Goal: Task Accomplishment & Management: Complete application form

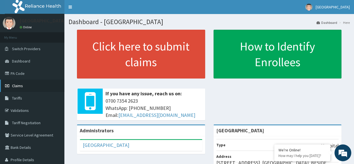
drag, startPoint x: 0, startPoint y: 0, endPoint x: 19, endPoint y: 87, distance: 89.0
click at [19, 87] on span "Claims" at bounding box center [17, 85] width 11 height 5
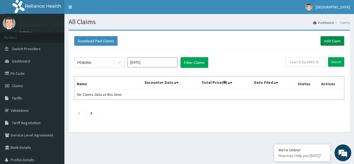
click at [332, 40] on link "Add Claim" at bounding box center [332, 41] width 24 height 10
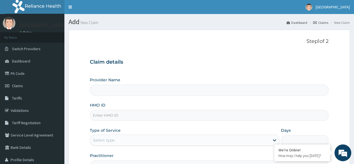
type input "[GEOGRAPHIC_DATA]"
click at [128, 114] on input "HMO ID" at bounding box center [209, 115] width 238 height 11
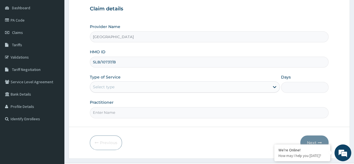
scroll to position [54, 0]
type input "SLB/10737/B"
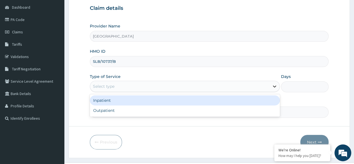
click at [271, 86] on icon at bounding box center [274, 86] width 6 height 6
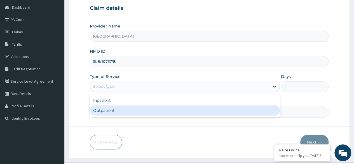
click at [205, 113] on div "Outpatient" at bounding box center [185, 110] width 190 height 10
type input "1"
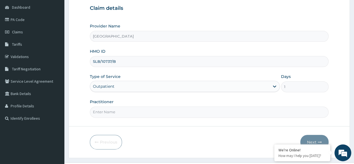
click at [142, 113] on input "Practitioner" at bounding box center [209, 111] width 238 height 11
type input "[PERSON_NAME]"
click at [311, 138] on button "Next" at bounding box center [314, 141] width 28 height 15
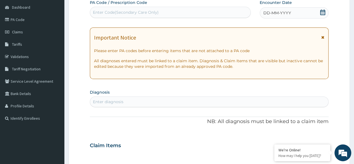
click at [322, 12] on icon at bounding box center [322, 13] width 6 height 6
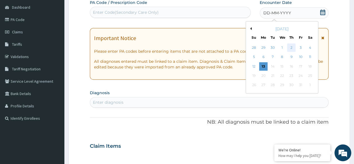
click at [289, 47] on div "2" at bounding box center [291, 47] width 8 height 8
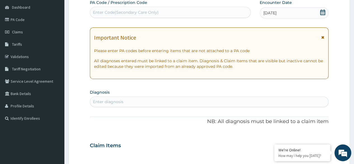
click at [149, 100] on div "Enter diagnosis" at bounding box center [209, 101] width 238 height 9
type input "RHINITIS"
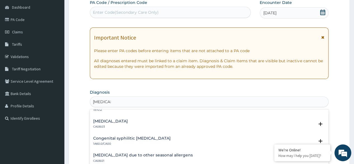
scroll to position [170, 0]
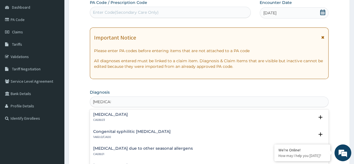
click at [112, 115] on h4 "Other allergic rhinitis" at bounding box center [110, 114] width 35 height 4
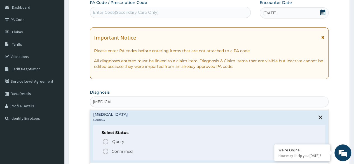
click at [104, 149] on icon "status option filled" at bounding box center [105, 151] width 7 height 7
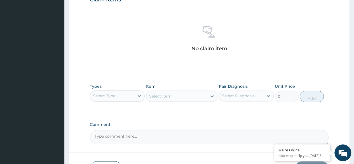
scroll to position [201, 0]
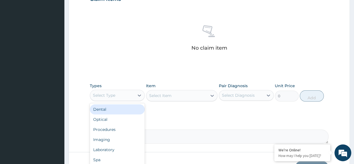
click at [120, 93] on div "Select Type" at bounding box center [112, 95] width 44 height 9
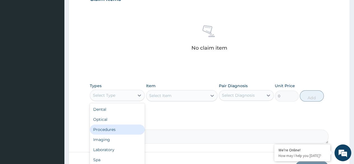
click at [111, 128] on div "Procedures" at bounding box center [117, 129] width 55 height 10
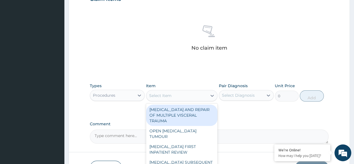
click at [182, 97] on div "Select Item" at bounding box center [176, 95] width 61 height 9
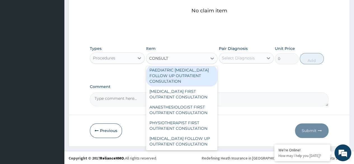
scroll to position [1171, 0]
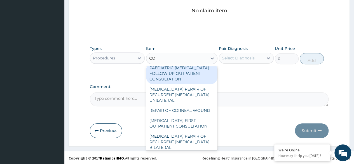
type input "C"
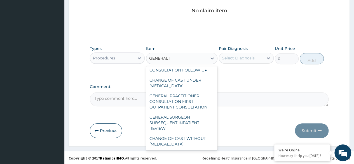
scroll to position [0, 0]
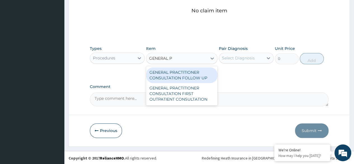
type input "GENERAL PR"
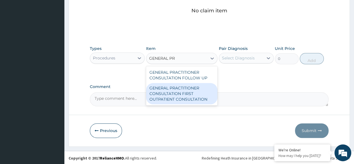
click at [194, 88] on div "GENERAL PRACTITIONER CONSULTATION FIRST OUTPATIENT CONSULTATION" at bounding box center [182, 93] width 72 height 21
type input "3547.5"
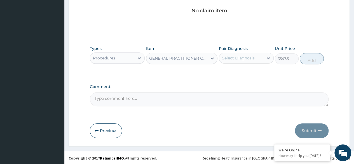
click at [244, 56] on div "Select Diagnosis" at bounding box center [238, 58] width 33 height 6
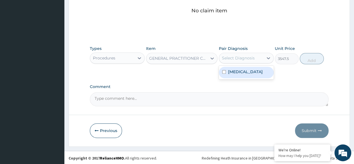
click at [244, 74] on label "Other allergic rhinitis" at bounding box center [245, 72] width 35 height 6
checkbox input "true"
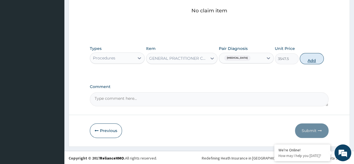
click at [307, 60] on button "Add" at bounding box center [311, 58] width 24 height 11
type input "0"
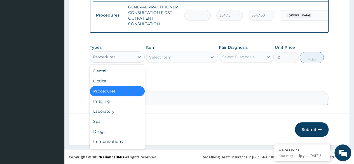
click at [130, 58] on div "Procedures" at bounding box center [112, 56] width 44 height 9
type input "DR"
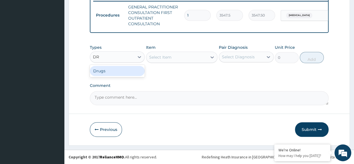
click at [130, 75] on div "Drugs" at bounding box center [117, 71] width 55 height 10
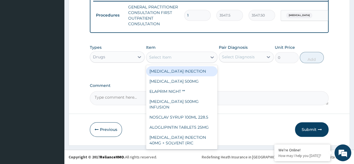
click at [181, 56] on div "Select Item" at bounding box center [176, 57] width 61 height 9
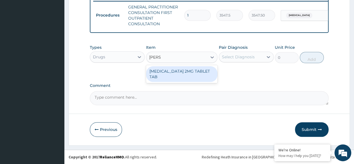
type input "LOPER"
click at [184, 68] on div "[MEDICAL_DATA] 2MG TABLET TAB" at bounding box center [182, 74] width 72 height 16
type input "88.6875"
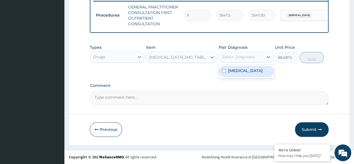
click at [248, 58] on div "Select Diagnosis" at bounding box center [238, 57] width 33 height 6
click at [248, 69] on label "Other allergic rhinitis" at bounding box center [245, 71] width 35 height 6
checkbox input "true"
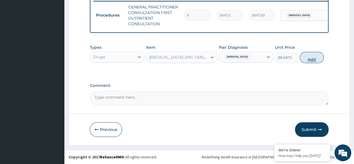
click at [311, 56] on button "Add" at bounding box center [311, 57] width 24 height 11
type input "0"
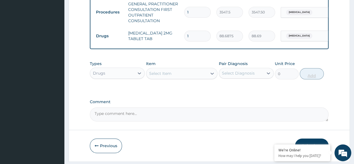
type input "10"
type input "886.88"
type input "10"
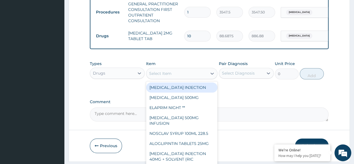
click at [186, 77] on div "Select Item" at bounding box center [176, 73] width 61 height 9
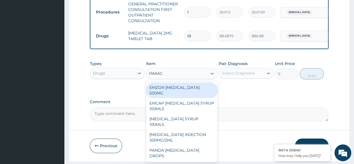
type input "PARACE"
click at [188, 89] on div "EMZOR [MEDICAL_DATA] 500MG" at bounding box center [182, 90] width 72 height 16
type input "23.64999961853027"
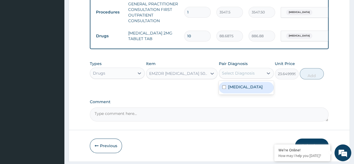
click at [249, 76] on div "Select Diagnosis" at bounding box center [238, 73] width 33 height 6
click at [248, 93] on div "Other allergic rhinitis" at bounding box center [246, 87] width 55 height 11
checkbox input "true"
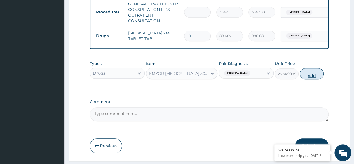
click at [303, 78] on button "Add" at bounding box center [311, 73] width 24 height 11
type input "0"
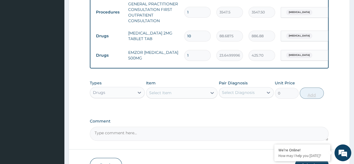
type input "18"
type input "425.70"
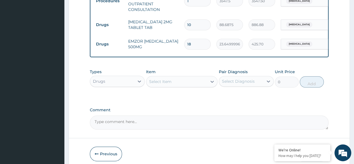
scroll to position [264, 0]
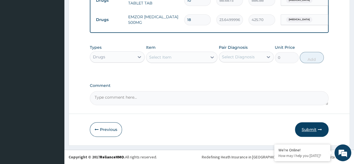
type input "18"
click at [310, 130] on button "Submit" at bounding box center [312, 129] width 34 height 15
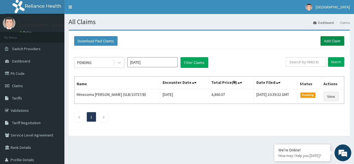
click at [332, 40] on link "Add Claim" at bounding box center [332, 41] width 24 height 10
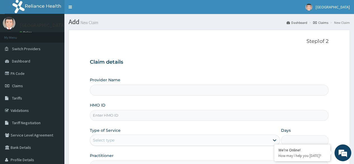
type input "[GEOGRAPHIC_DATA]"
click at [147, 115] on input "HMO ID" at bounding box center [209, 115] width 238 height 11
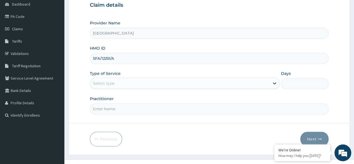
scroll to position [65, 0]
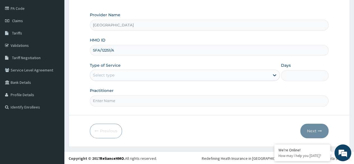
type input "SFA/12251/A"
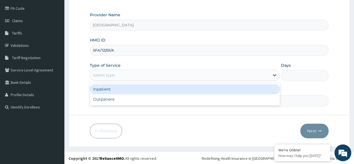
click at [254, 77] on div "Select type" at bounding box center [179, 74] width 179 height 9
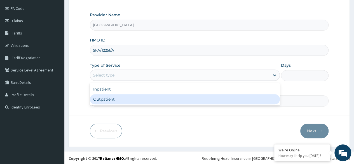
click at [228, 98] on div "Outpatient" at bounding box center [185, 99] width 190 height 10
type input "1"
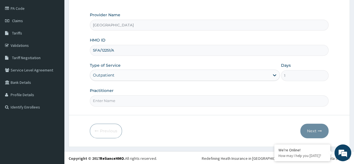
click at [190, 98] on input "Practitioner" at bounding box center [209, 100] width 238 height 11
type input "[PERSON_NAME]"
click at [315, 134] on button "Next" at bounding box center [314, 130] width 28 height 15
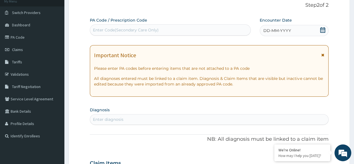
scroll to position [23, 0]
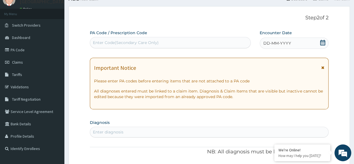
click at [323, 42] on icon at bounding box center [322, 43] width 6 height 6
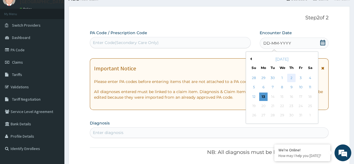
click at [292, 76] on div "2" at bounding box center [291, 78] width 8 height 8
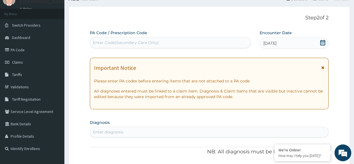
click at [121, 131] on div "Enter diagnosis" at bounding box center [108, 132] width 30 height 6
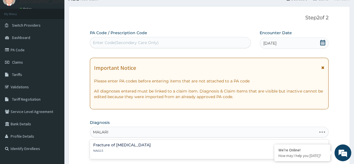
type input "MALARIA"
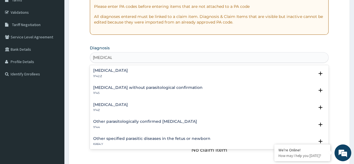
scroll to position [100, 0]
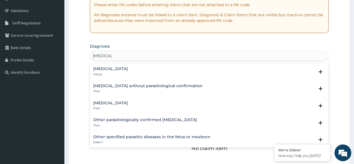
click at [125, 103] on h4 "Malaria, unspecified" at bounding box center [110, 103] width 35 height 4
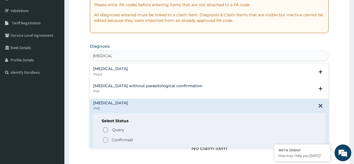
click at [106, 140] on icon "status option filled" at bounding box center [105, 139] width 7 height 7
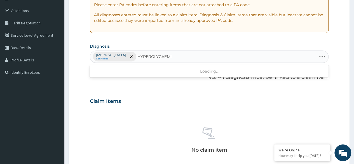
type input "HYPERGLYCAEMIA"
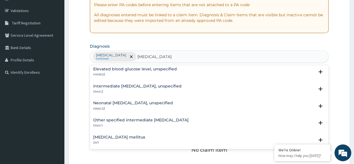
scroll to position [0, 0]
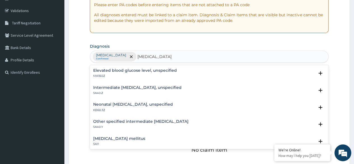
click at [159, 88] on h4 "Intermediate hyperglycaemia, unspecified" at bounding box center [137, 87] width 88 height 4
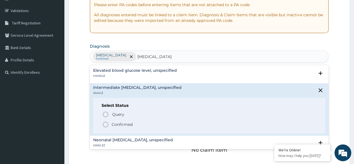
click at [105, 124] on icon "status option filled" at bounding box center [105, 124] width 7 height 7
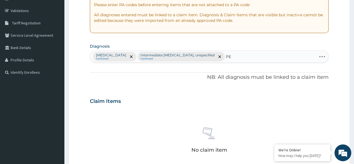
type input "P"
type input "DYSPEPSIA"
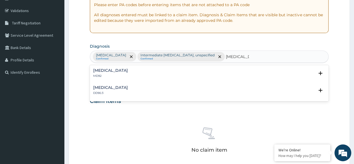
click at [98, 68] on h4 "Dyspepsia" at bounding box center [110, 70] width 35 height 4
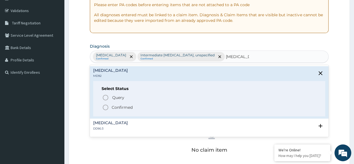
click at [105, 106] on icon "status option filled" at bounding box center [105, 107] width 7 height 7
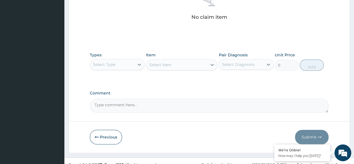
scroll to position [235, 0]
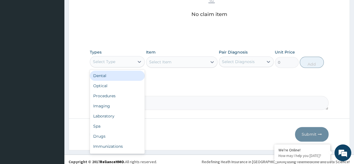
click at [131, 64] on div "Select Type" at bounding box center [112, 61] width 44 height 9
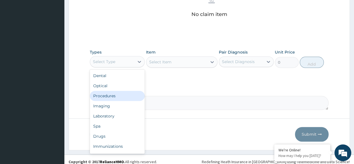
click at [127, 96] on div "Procedures" at bounding box center [117, 96] width 55 height 10
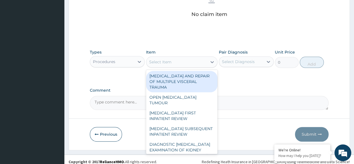
click at [190, 61] on div "Select Item" at bounding box center [176, 61] width 61 height 9
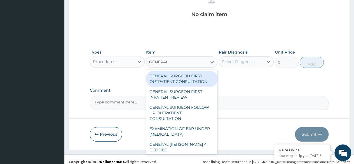
type input "GENERAL P"
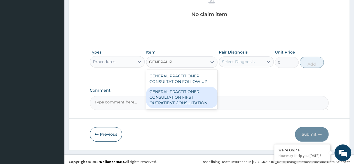
click at [184, 100] on div "GENERAL PRACTITIONER CONSULTATION FIRST OUTPATIENT CONSULTATION" at bounding box center [182, 96] width 72 height 21
type input "3547.5"
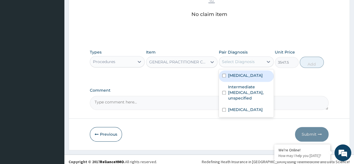
click at [255, 63] on div "Select Diagnosis" at bounding box center [241, 61] width 44 height 9
click at [253, 79] on div "Malaria, unspecified" at bounding box center [246, 75] width 55 height 11
checkbox input "true"
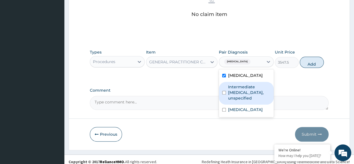
click at [248, 86] on label "Intermediate hyperglycaemia, unspecified" at bounding box center [249, 92] width 42 height 17
checkbox input "true"
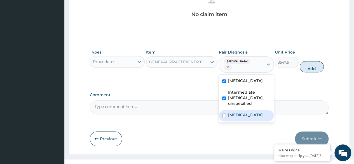
click at [232, 113] on label "Dyspepsia" at bounding box center [245, 115] width 35 height 6
checkbox input "true"
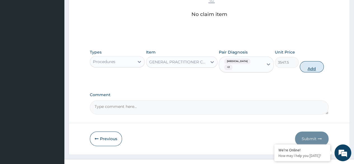
click at [307, 65] on button "Add" at bounding box center [311, 66] width 24 height 11
type input "0"
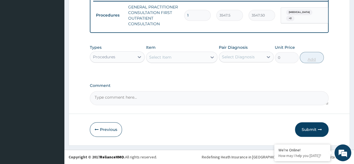
scroll to position [225, 0]
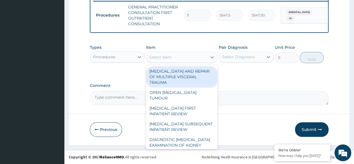
click at [163, 59] on div "Select Item" at bounding box center [160, 57] width 22 height 6
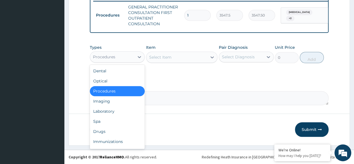
click at [117, 56] on div "Procedures" at bounding box center [112, 56] width 44 height 9
click at [103, 111] on div "Laboratory" at bounding box center [117, 111] width 55 height 10
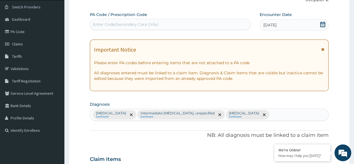
scroll to position [21, 0]
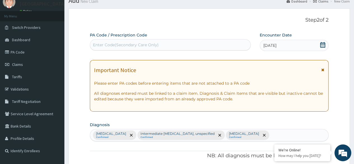
click at [181, 42] on div "Enter Code(Secondary Care Only)" at bounding box center [170, 44] width 160 height 9
paste input "PA/B4661D"
type input "PA/B4661D"
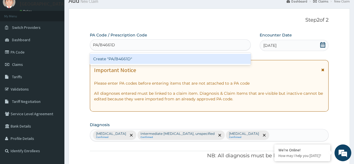
click at [155, 58] on div "Create "PA/B4661D"" at bounding box center [170, 59] width 160 height 10
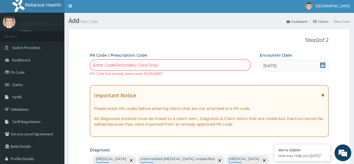
scroll to position [0, 0]
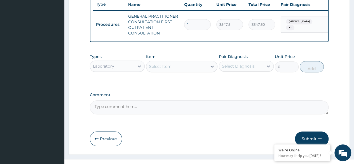
scroll to position [218, 0]
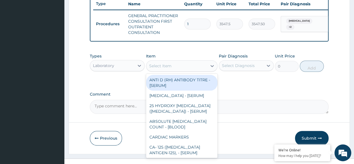
click at [176, 69] on div "Select Item" at bounding box center [176, 65] width 61 height 9
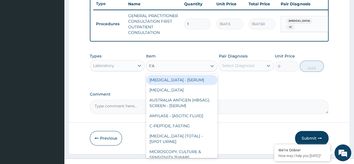
type input "FAS"
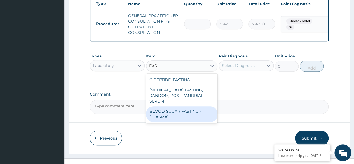
click at [169, 112] on div "BLOOD SUGAR FASTING - [PLASMA]" at bounding box center [182, 114] width 72 height 16
type input "1290"
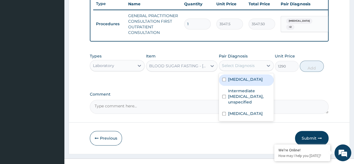
click at [257, 69] on div "Select Diagnosis" at bounding box center [241, 65] width 44 height 9
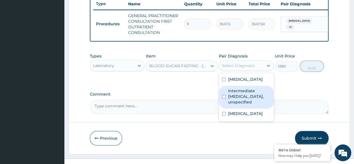
click at [245, 97] on label "Intermediate hyperglycaemia, unspecified" at bounding box center [249, 96] width 42 height 17
checkbox input "true"
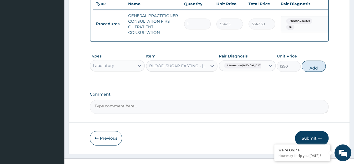
click at [313, 72] on button "Add" at bounding box center [313, 65] width 24 height 11
type input "0"
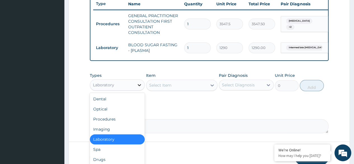
click at [138, 87] on icon at bounding box center [139, 85] width 6 height 6
type input "DR"
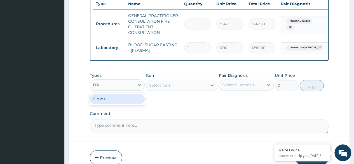
click at [123, 101] on div "Drugs" at bounding box center [117, 99] width 55 height 10
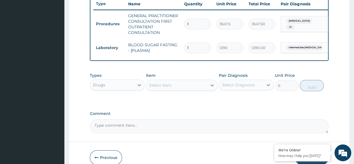
click at [183, 89] on div "Select Item" at bounding box center [176, 85] width 61 height 9
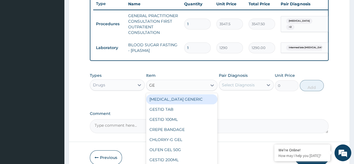
type input "GES"
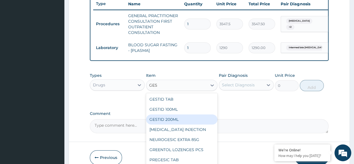
click at [176, 122] on div "GESTID 200ML" at bounding box center [182, 119] width 72 height 10
type input "1064.25"
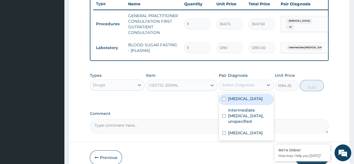
click at [238, 87] on div "Select Diagnosis" at bounding box center [238, 85] width 33 height 6
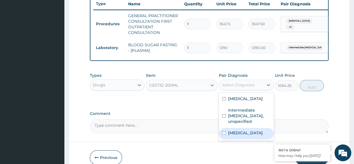
click at [222, 134] on input "checkbox" at bounding box center [224, 133] width 4 height 4
checkbox input "true"
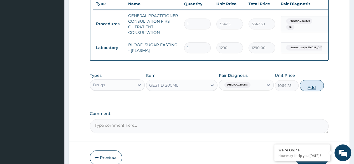
click at [310, 89] on button "Add" at bounding box center [311, 85] width 24 height 11
type input "0"
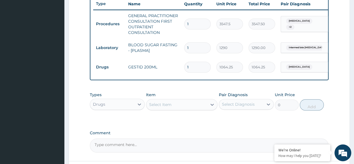
click at [159, 107] on div "Select Item" at bounding box center [160, 104] width 22 height 6
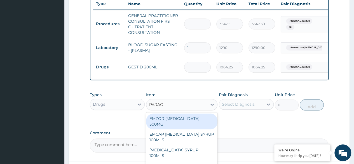
type input "PARACE"
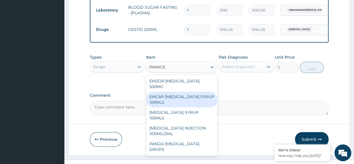
scroll to position [269, 0]
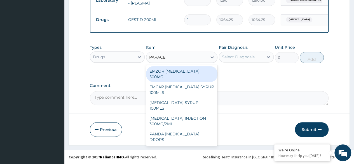
click at [202, 68] on div "EMZOR [MEDICAL_DATA] 500MG" at bounding box center [182, 74] width 72 height 16
type input "23.64999961853027"
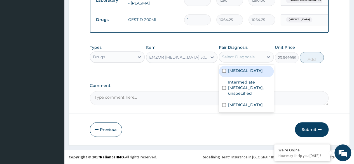
click at [235, 57] on div "Select Diagnosis" at bounding box center [238, 57] width 33 height 6
click at [235, 73] on label "Malaria, unspecified" at bounding box center [245, 71] width 35 height 6
checkbox input "true"
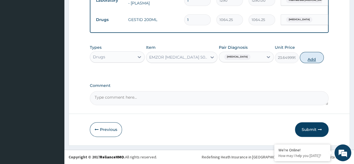
click at [306, 60] on button "Add" at bounding box center [311, 57] width 24 height 11
type input "0"
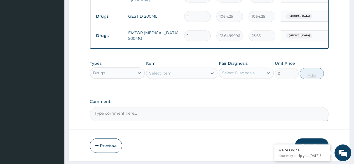
type input "18"
type input "425.70"
type input "18"
click at [191, 77] on div "Select Item" at bounding box center [176, 72] width 61 height 9
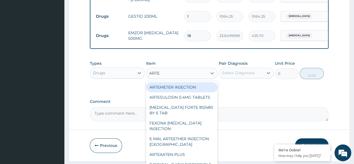
type input "ARTEM"
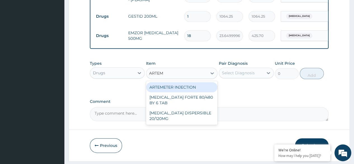
click at [174, 90] on div "ARTEMETER INJECTION" at bounding box center [182, 87] width 72 height 10
type input "946"
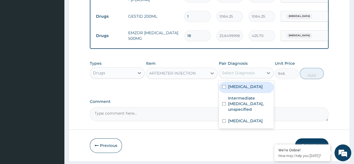
click at [234, 75] on div "Select Diagnosis" at bounding box center [238, 73] width 33 height 6
click at [235, 89] on label "Malaria, unspecified" at bounding box center [245, 87] width 35 height 6
checkbox input "true"
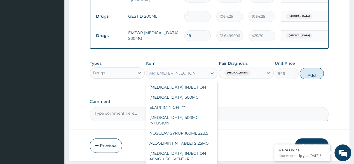
click at [200, 77] on div "ARTEMETER INJECTION" at bounding box center [176, 72] width 61 height 9
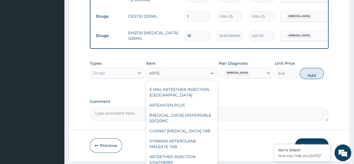
scroll to position [0, 0]
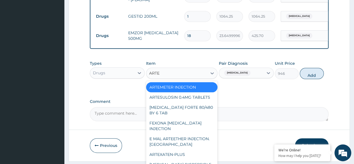
type input "ARTEE"
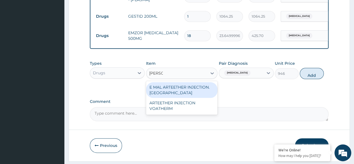
click at [196, 88] on div "E MAL ARTEETHER INJECTION. [GEOGRAPHIC_DATA]" at bounding box center [182, 90] width 72 height 16
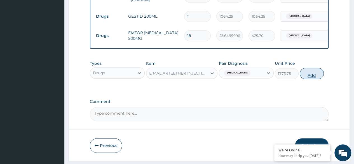
click at [315, 78] on button "Add" at bounding box center [311, 73] width 24 height 11
type input "0"
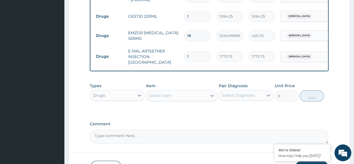
click at [168, 95] on div "Select Item" at bounding box center [160, 96] width 22 height 6
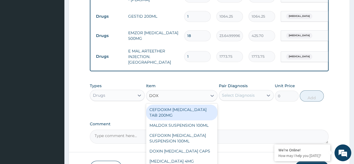
type input "DOXY"
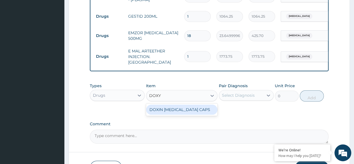
click at [183, 113] on div "DOXIN [MEDICAL_DATA] CAPS" at bounding box center [182, 109] width 72 height 10
type input "59.125"
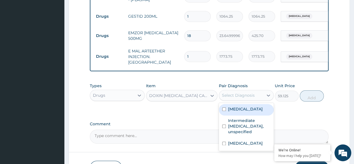
click at [244, 93] on div "Select Diagnosis" at bounding box center [238, 95] width 33 height 6
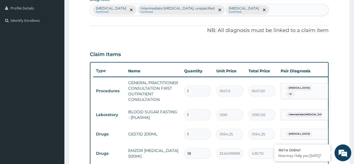
scroll to position [134, 0]
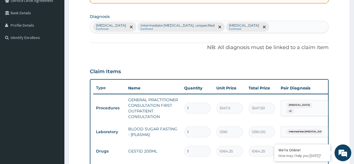
click at [266, 29] on div "Malaria, unspecified Confirmed Intermediate hyperglycaemia, unspecified Confirm…" at bounding box center [209, 27] width 238 height 12
type input "DIARRHEA"
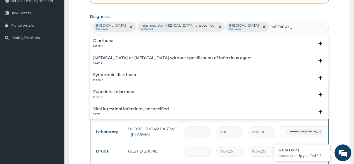
click at [103, 44] on p "ME05.1" at bounding box center [103, 46] width 20 height 4
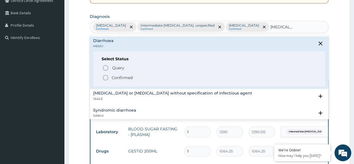
click at [105, 76] on icon "status option filled" at bounding box center [105, 77] width 7 height 7
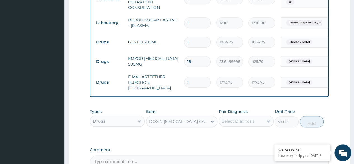
scroll to position [263, 0]
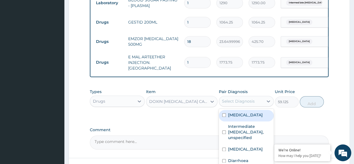
click at [255, 103] on div "Select Diagnosis" at bounding box center [241, 100] width 44 height 9
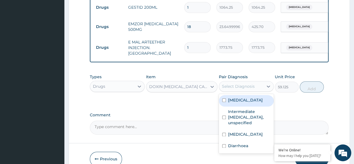
scroll to position [307, 0]
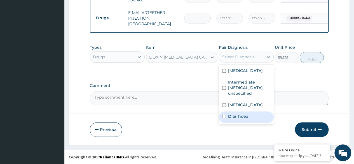
click at [244, 116] on label "Diarrhoea" at bounding box center [238, 116] width 20 height 6
checkbox input "true"
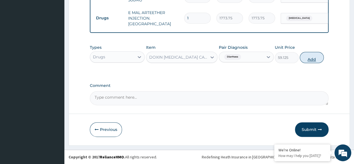
click at [314, 58] on button "Add" at bounding box center [311, 57] width 24 height 11
type input "0"
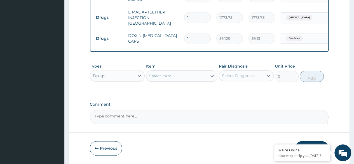
type input "10"
type input "591.25"
type input "10"
click at [193, 75] on div "Select Item" at bounding box center [176, 75] width 61 height 9
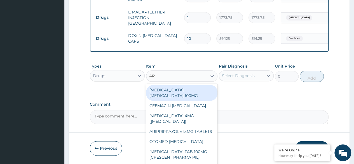
type input "A"
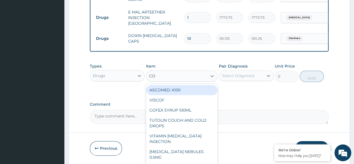
type input "COA"
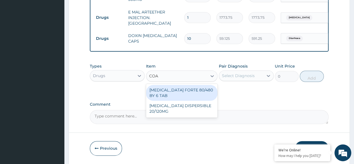
click at [189, 96] on div "COARTEM FORTE 80/480 BY 6 TAB" at bounding box center [182, 93] width 72 height 16
type input "449.3500061035156"
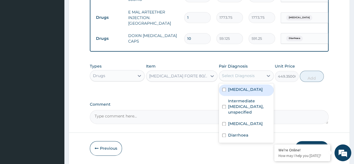
click at [261, 75] on div "Select Diagnosis" at bounding box center [241, 75] width 44 height 9
click at [245, 89] on label "Malaria, unspecified" at bounding box center [245, 89] width 35 height 6
checkbox input "true"
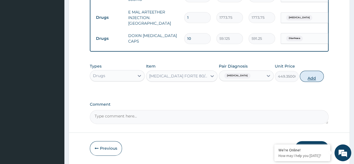
click at [318, 76] on button "Add" at bounding box center [311, 75] width 24 height 11
type input "0"
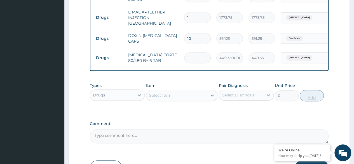
type input "0.00"
type input "6"
type input "2696.10"
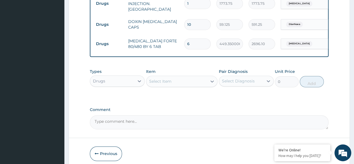
scroll to position [346, 0]
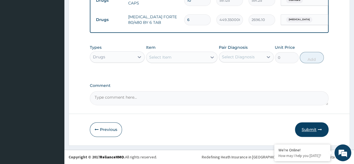
type input "6"
click at [305, 126] on button "Submit" at bounding box center [312, 129] width 34 height 15
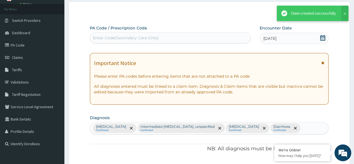
scroll to position [341, 0]
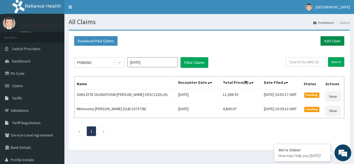
click at [329, 41] on link "Add Claim" at bounding box center [332, 41] width 24 height 10
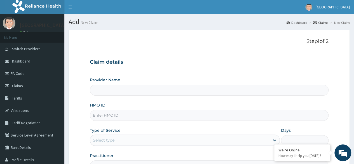
type input "[GEOGRAPHIC_DATA]"
click at [134, 117] on input "HMO ID" at bounding box center [209, 115] width 238 height 11
type input "BTR/10112/B"
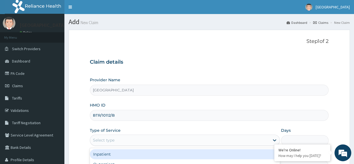
click at [129, 140] on div "Select type" at bounding box center [179, 139] width 179 height 9
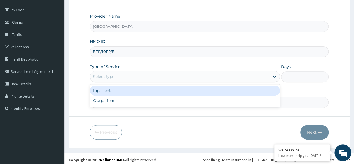
scroll to position [64, 0]
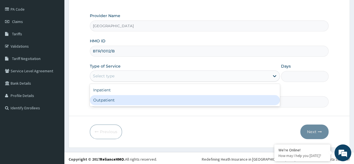
click at [146, 99] on div "Outpatient" at bounding box center [185, 100] width 190 height 10
type input "1"
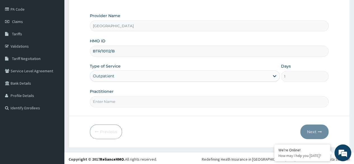
click at [159, 102] on input "Practitioner" at bounding box center [209, 101] width 238 height 11
type input "[PERSON_NAME]"
click at [312, 129] on button "Next" at bounding box center [314, 131] width 28 height 15
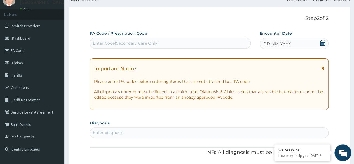
scroll to position [14, 0]
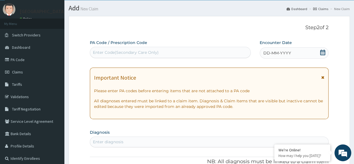
click at [323, 53] on icon at bounding box center [322, 52] width 6 height 6
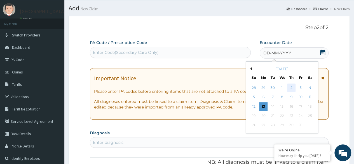
click at [290, 87] on div "2" at bounding box center [291, 87] width 8 height 8
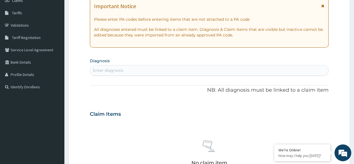
scroll to position [86, 0]
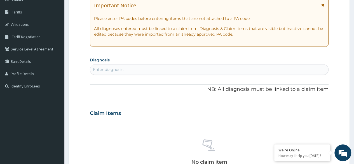
click at [186, 68] on div "Enter diagnosis" at bounding box center [209, 69] width 238 height 9
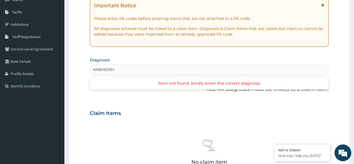
type input "AMENORH"
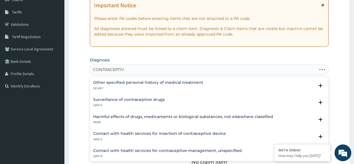
type input "CONTRACEPTIVE"
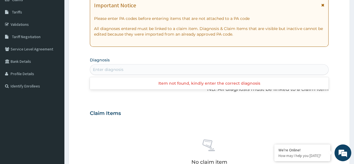
drag, startPoint x: 181, startPoint y: 68, endPoint x: 171, endPoint y: 70, distance: 9.4
click at [171, 70] on div "Enter diagnosis" at bounding box center [209, 69] width 238 height 9
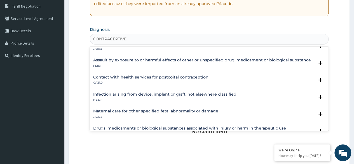
scroll to position [287, 0]
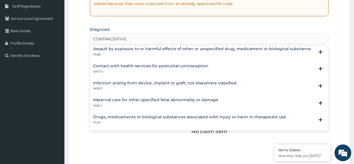
type input "CONTRACEPTIVE"
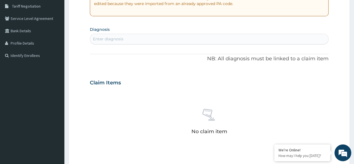
click at [328, 53] on form "Step 2 of 2 PA Code / Prescription Code Enter Code(Secondary Care Only) Encount…" at bounding box center [208, 89] width 281 height 353
click at [259, 36] on div "Enter diagnosis" at bounding box center [209, 38] width 238 height 9
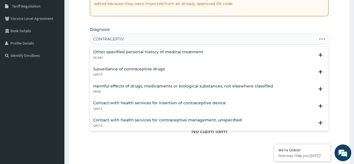
type input "CONTRACEPTIVE"
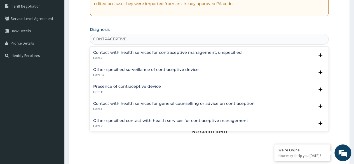
scroll to position [64, 0]
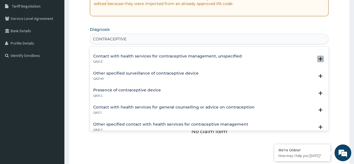
click at [318, 58] on icon "open select status" at bounding box center [320, 58] width 7 height 7
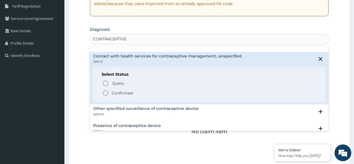
click at [105, 92] on icon "status option filled" at bounding box center [105, 92] width 7 height 7
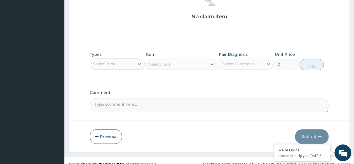
scroll to position [238, 0]
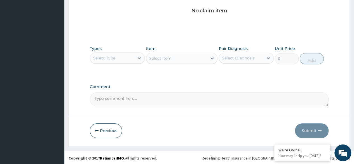
click at [112, 56] on div "Select Type" at bounding box center [104, 58] width 22 height 6
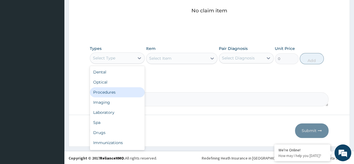
click at [110, 91] on div "Procedures" at bounding box center [117, 92] width 55 height 10
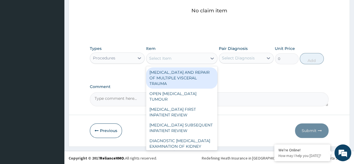
click at [183, 56] on div "Select Item" at bounding box center [176, 58] width 61 height 9
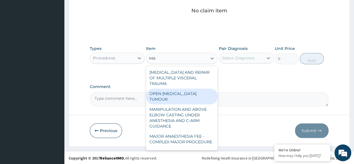
type input "M"
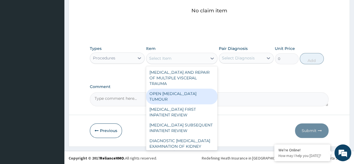
type input "C"
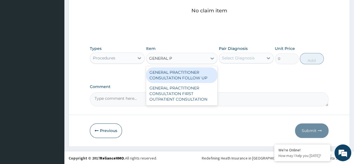
type input "GENERAL PR"
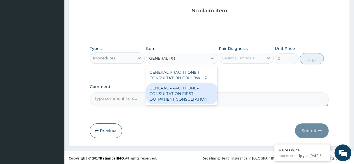
click at [184, 103] on div "GENERAL PRACTITIONER CONSULTATION FIRST OUTPATIENT CONSULTATION" at bounding box center [182, 93] width 72 height 21
type input "3547.5"
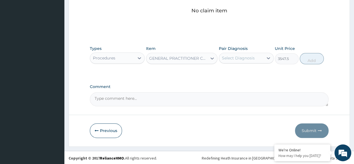
click at [238, 60] on div "Select Diagnosis" at bounding box center [241, 57] width 44 height 9
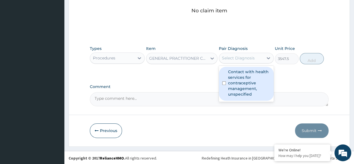
click at [239, 82] on label "Contact with health services for contraceptive management, unspecified" at bounding box center [249, 83] width 42 height 28
checkbox input "true"
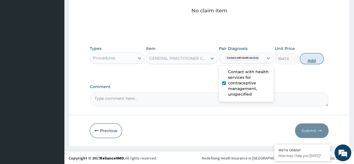
click at [312, 60] on button "Add" at bounding box center [311, 58] width 24 height 11
type input "0"
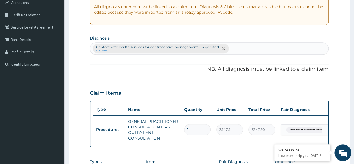
scroll to position [101, 0]
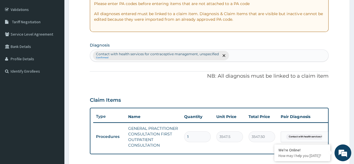
click at [267, 52] on div "Contact with health services for contraceptive management, unspecified Confirmed" at bounding box center [209, 55] width 238 height 12
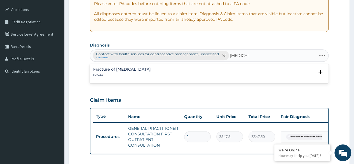
type input "MALARIA"
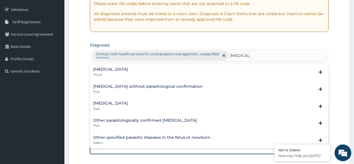
click at [107, 105] on h4 "Malaria, unspecified" at bounding box center [110, 103] width 35 height 4
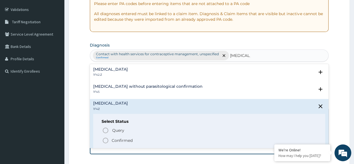
click at [105, 140] on icon "status option filled" at bounding box center [105, 140] width 7 height 7
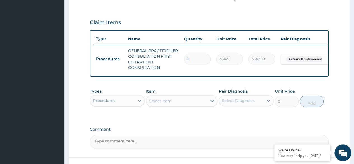
scroll to position [186, 0]
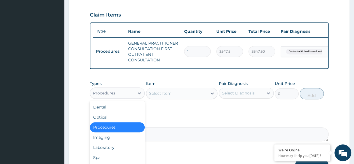
click at [122, 95] on div "Procedures" at bounding box center [112, 92] width 44 height 9
click at [108, 151] on div "Laboratory" at bounding box center [117, 147] width 55 height 10
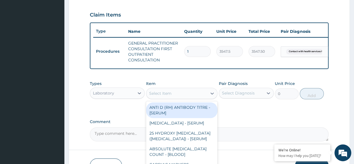
click at [183, 98] on div "Select Item" at bounding box center [176, 93] width 61 height 9
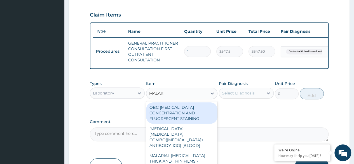
type input "MALARIA"
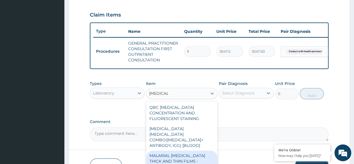
click at [196, 156] on div "MALARIAL PARASITE THICK AND THIN FILMS - [BLOOD]" at bounding box center [182, 160] width 72 height 21
type input "1612.5"
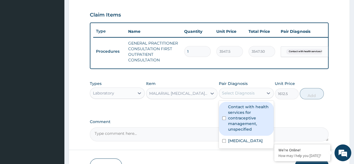
click at [254, 96] on div "Select Diagnosis" at bounding box center [238, 93] width 33 height 6
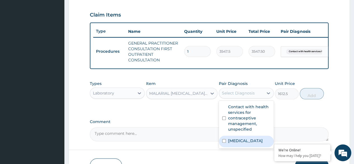
click at [250, 143] on label "Malaria, unspecified" at bounding box center [245, 141] width 35 height 6
checkbox input "true"
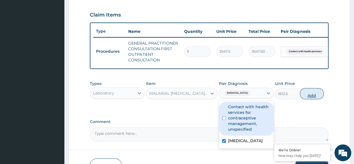
click at [313, 98] on button "Add" at bounding box center [311, 93] width 24 height 11
type input "0"
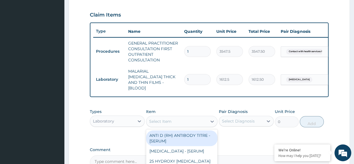
click at [164, 118] on div "Select Item" at bounding box center [160, 121] width 22 height 6
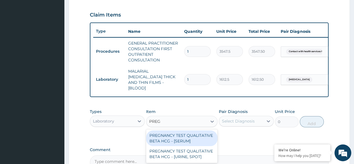
type input "PREGN"
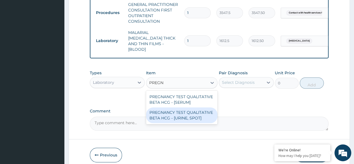
scroll to position [226, 0]
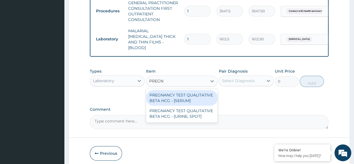
click at [174, 95] on div "PREGNANCY TEST QUALITATIVE BETA HCG - [SERUM]" at bounding box center [182, 98] width 72 height 16
type input "1290"
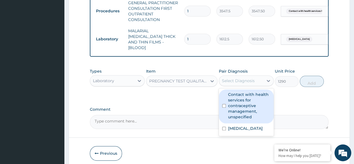
click at [255, 77] on div "Select Diagnosis" at bounding box center [241, 80] width 44 height 9
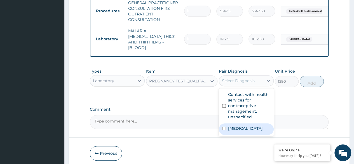
click at [241, 125] on label "Malaria, unspecified" at bounding box center [245, 128] width 35 height 6
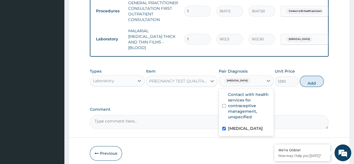
click at [241, 125] on label "Malaria, unspecified" at bounding box center [245, 128] width 35 height 6
checkbox input "false"
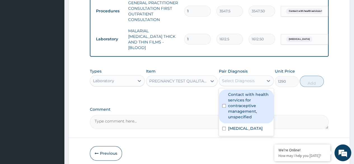
click at [228, 97] on label "Contact with health services for contraceptive management, unspecified" at bounding box center [249, 105] width 42 height 28
checkbox input "true"
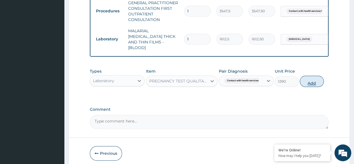
click at [309, 81] on button "Add" at bounding box center [311, 80] width 24 height 11
type input "0"
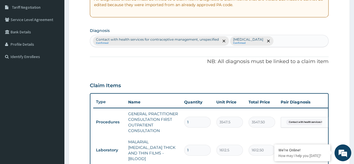
scroll to position [108, 0]
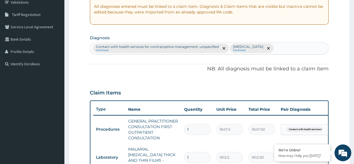
click at [291, 51] on div "Contact with health services for contraceptive management, unspecified Confirme…" at bounding box center [209, 48] width 238 height 12
type input "MYALGIA"
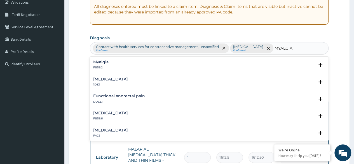
click at [105, 65] on p "FB56.2" at bounding box center [100, 67] width 15 height 4
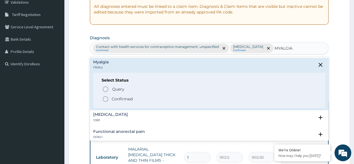
click at [106, 97] on icon "status option filled" at bounding box center [105, 98] width 7 height 7
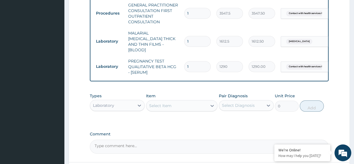
scroll to position [225, 0]
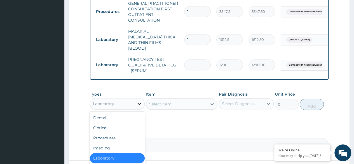
click at [134, 106] on div at bounding box center [139, 103] width 10 height 10
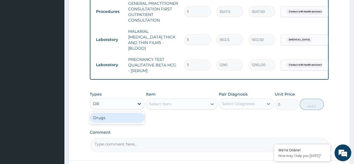
type input "DRU"
click at [122, 114] on div "Drugs" at bounding box center [117, 117] width 55 height 10
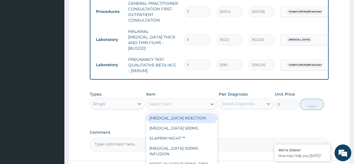
click at [176, 102] on div "Select Item" at bounding box center [176, 103] width 61 height 9
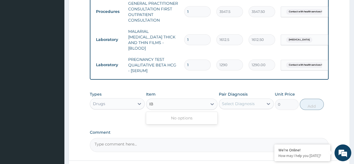
type input "I"
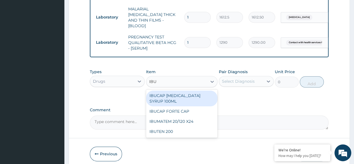
scroll to position [259, 0]
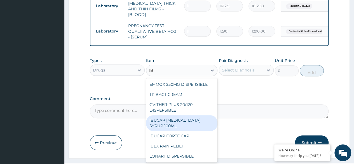
type input "I"
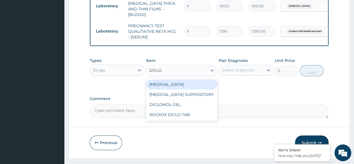
type input "DICLOF"
click at [186, 80] on div "DICLOFENAC" at bounding box center [182, 84] width 72 height 10
type input "591.25"
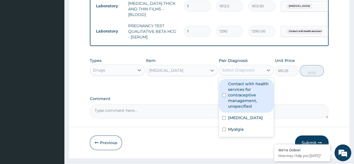
click at [244, 67] on div "Select Diagnosis" at bounding box center [238, 70] width 33 height 6
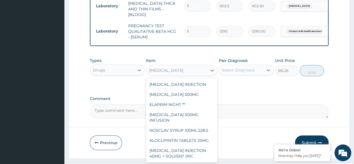
click at [173, 69] on div "[MEDICAL_DATA]" at bounding box center [166, 70] width 34 height 6
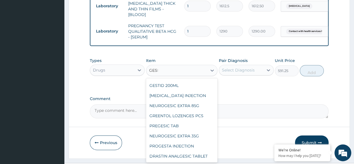
scroll to position [0, 0]
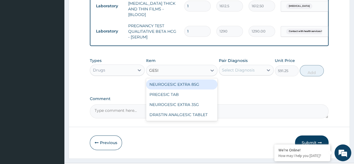
type input "GESIC"
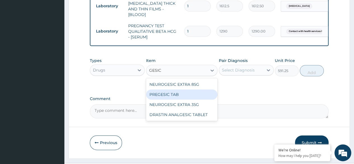
click at [183, 93] on div "PREGESIC TAB" at bounding box center [182, 94] width 72 height 10
type input "118.25"
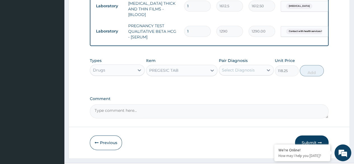
click at [257, 71] on div "Select Diagnosis" at bounding box center [241, 69] width 44 height 9
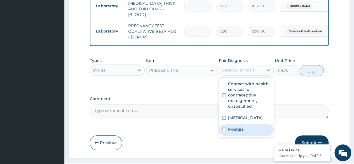
click at [232, 127] on label "Myalgia" at bounding box center [235, 129] width 15 height 6
checkbox input "true"
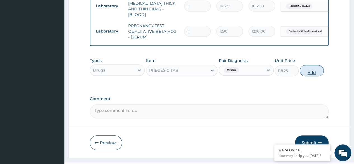
click at [311, 68] on button "Add" at bounding box center [311, 70] width 24 height 11
type input "0"
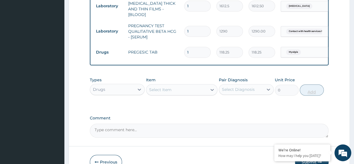
type input "10"
type input "1182.50"
type input "10"
click at [195, 85] on div "Select Item" at bounding box center [176, 89] width 61 height 9
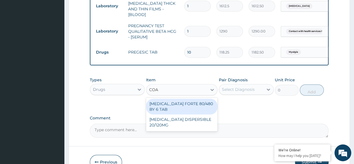
type input "COAR"
click at [196, 106] on div "[MEDICAL_DATA] FORTE 80/480 BY 6 TAB" at bounding box center [182, 106] width 72 height 16
type input "449.3500061035156"
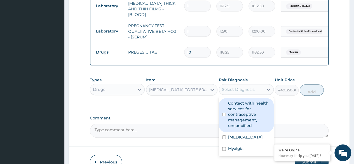
click at [246, 86] on div "Select Diagnosis" at bounding box center [238, 89] width 33 height 6
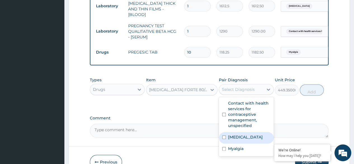
click at [240, 138] on div "[MEDICAL_DATA]" at bounding box center [246, 137] width 55 height 11
checkbox input "true"
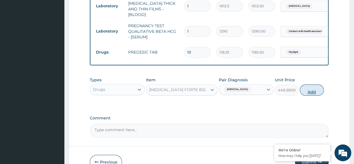
click at [316, 88] on button "Add" at bounding box center [311, 89] width 24 height 11
type input "0"
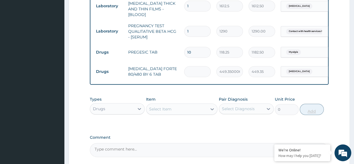
type input "0.00"
type input "6"
type input "2696.10"
type input "6"
click at [197, 104] on div "Select Item" at bounding box center [176, 108] width 61 height 9
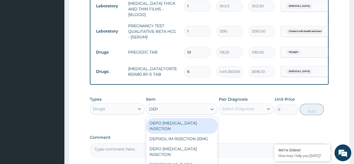
type input "DEPO"
click at [195, 122] on div "DEPO [MEDICAL_DATA] INJECTION" at bounding box center [182, 126] width 72 height 16
type input "295.625"
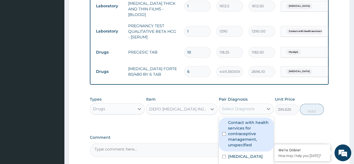
click at [257, 104] on div "Select Diagnosis" at bounding box center [241, 108] width 44 height 9
click at [251, 136] on label "Contact with health services for contraceptive management, unspecified" at bounding box center [249, 133] width 42 height 28
checkbox input "true"
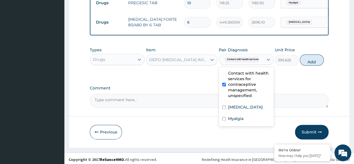
scroll to position [308, 0]
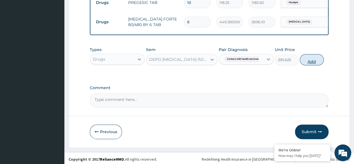
click at [311, 57] on button "Add" at bounding box center [311, 59] width 24 height 11
type input "0"
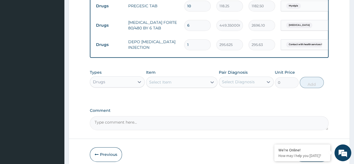
scroll to position [328, 0]
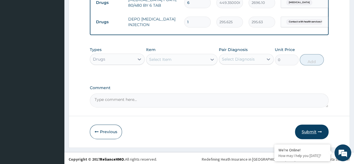
click at [307, 126] on button "Submit" at bounding box center [312, 131] width 34 height 15
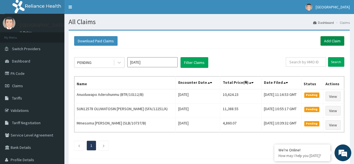
click at [336, 41] on link "Add Claim" at bounding box center [332, 41] width 24 height 10
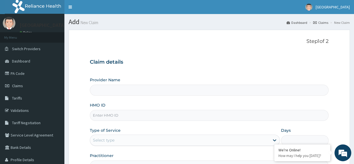
click at [111, 114] on input "HMO ID" at bounding box center [209, 115] width 238 height 11
type input "OLB/10354/A"
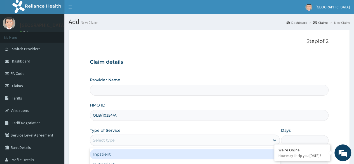
click at [140, 140] on div "Select type" at bounding box center [179, 139] width 179 height 9
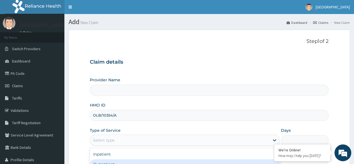
click at [127, 160] on div "Outpatient" at bounding box center [185, 164] width 190 height 10
type input "1"
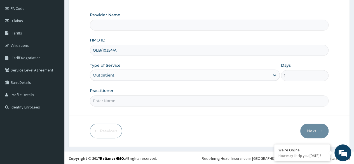
type input "[GEOGRAPHIC_DATA]"
click at [203, 96] on input "Practitioner" at bounding box center [209, 100] width 238 height 11
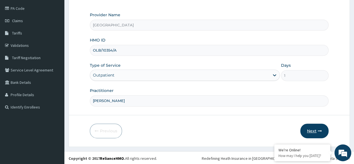
type input "[PERSON_NAME]"
click at [309, 129] on button "Next" at bounding box center [314, 130] width 28 height 15
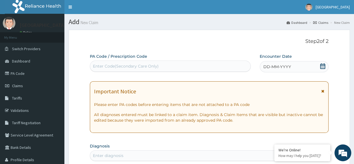
click at [190, 65] on div "Enter Code(Secondary Care Only)" at bounding box center [170, 65] width 160 height 9
paste input "PA/5709BF"
type input "PA/5709BF"
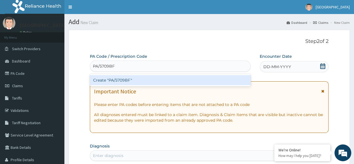
click at [120, 84] on div "Create "PA/5709BF"" at bounding box center [170, 80] width 160 height 10
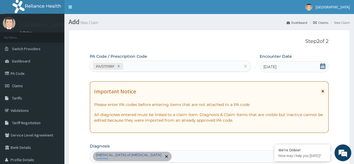
click at [188, 39] on p "Step 2 of 2" at bounding box center [209, 41] width 238 height 6
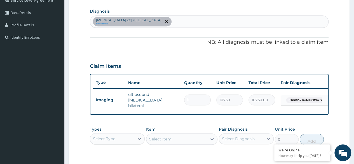
scroll to position [136, 0]
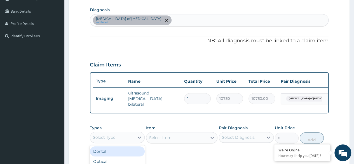
click at [127, 138] on div "Select Type" at bounding box center [112, 136] width 44 height 9
type input "PR"
click at [109, 153] on div "Procedures" at bounding box center [117, 151] width 55 height 10
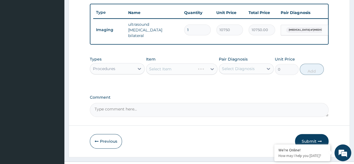
scroll to position [206, 0]
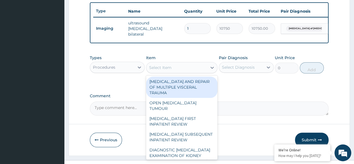
click at [182, 67] on div "Select Item" at bounding box center [176, 67] width 61 height 9
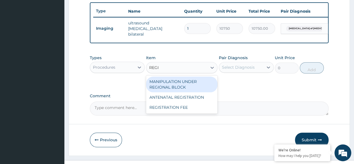
type input "REGIS"
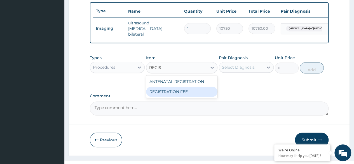
click at [177, 87] on div "REGISTRATION FEE" at bounding box center [182, 91] width 72 height 10
type input "2150"
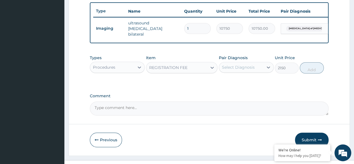
click at [252, 71] on div "Select Diagnosis" at bounding box center [241, 67] width 44 height 9
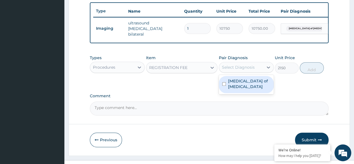
click at [248, 86] on label "[MEDICAL_DATA] of [MEDICAL_DATA]" at bounding box center [249, 83] width 42 height 11
checkbox input "true"
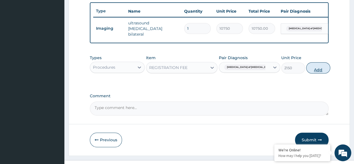
click at [314, 71] on button "Add" at bounding box center [318, 67] width 24 height 11
type input "0"
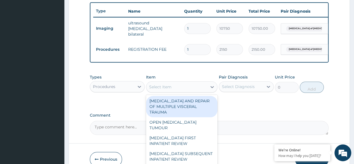
click at [171, 89] on div "Select Item" at bounding box center [160, 87] width 22 height 6
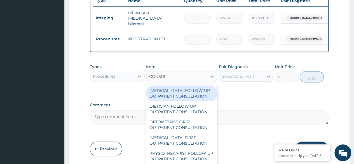
scroll to position [236, 0]
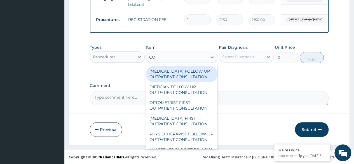
type input "C"
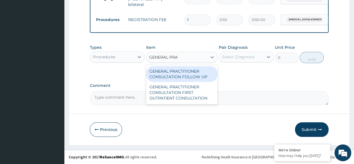
type input "GENERAL PRAC"
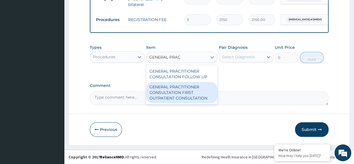
click at [173, 91] on div "GENERAL PRACTITIONER CONSULTATION FIRST OUTPATIENT CONSULTATION" at bounding box center [182, 92] width 72 height 21
type input "3547.5"
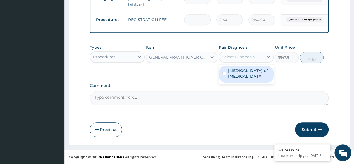
click at [254, 56] on div "Select Diagnosis" at bounding box center [241, 56] width 44 height 9
click at [246, 73] on label "[MEDICAL_DATA] of [MEDICAL_DATA]" at bounding box center [249, 73] width 42 height 11
checkbox input "true"
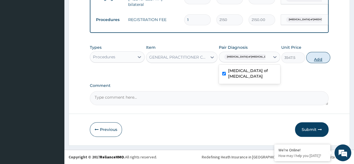
click at [309, 58] on button "Add" at bounding box center [318, 57] width 24 height 11
type input "0"
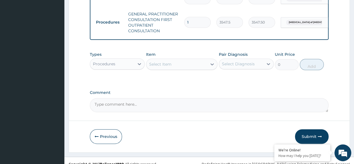
scroll to position [262, 0]
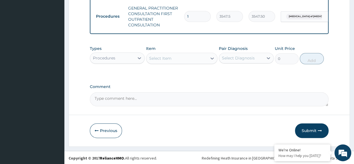
click at [120, 58] on div "Procedures" at bounding box center [112, 57] width 44 height 9
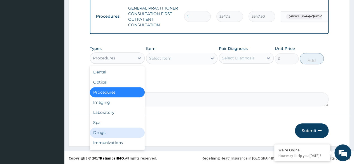
click at [114, 135] on div "Drugs" at bounding box center [117, 132] width 55 height 10
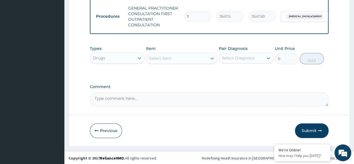
click at [193, 61] on div "Select Item" at bounding box center [176, 58] width 61 height 9
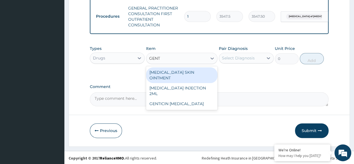
type input "GENTA"
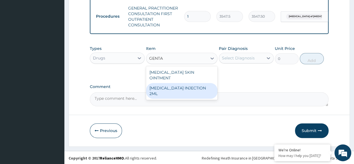
click at [195, 83] on div "[MEDICAL_DATA] INJECTION 2ML" at bounding box center [182, 91] width 72 height 16
type input "331.1000061035156"
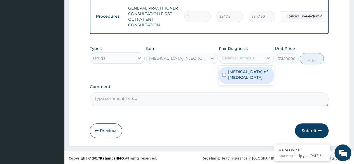
click at [253, 61] on div "Select Diagnosis" at bounding box center [238, 58] width 33 height 6
click at [250, 76] on label "[MEDICAL_DATA] of [MEDICAL_DATA]" at bounding box center [249, 74] width 42 height 11
checkbox input "true"
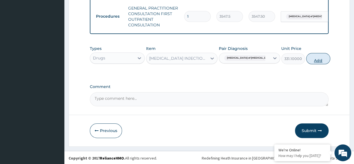
click at [311, 61] on button "Add" at bounding box center [318, 58] width 24 height 11
type input "0"
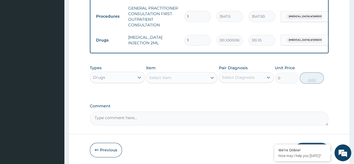
type input "0.00"
type input "3"
type input "993.30"
type input "3"
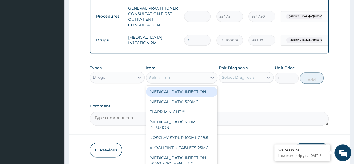
click at [186, 80] on div "Select Item" at bounding box center [176, 77] width 61 height 9
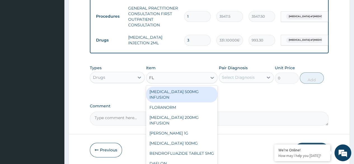
type input "FLA"
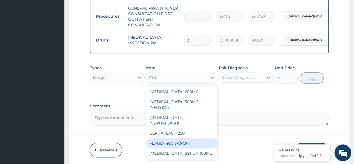
click at [182, 138] on div "FLAGLY 400 SANOFI" at bounding box center [182, 143] width 72 height 10
type input "70.94999694824219"
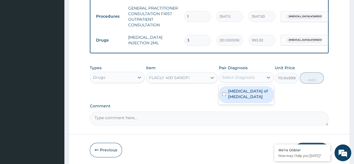
click at [260, 77] on div "Select Diagnosis" at bounding box center [241, 77] width 44 height 9
click at [247, 98] on label "[MEDICAL_DATA] of [MEDICAL_DATA]" at bounding box center [249, 93] width 42 height 11
checkbox input "true"
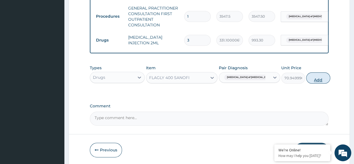
click at [308, 80] on button "Add" at bounding box center [318, 77] width 24 height 11
type input "0"
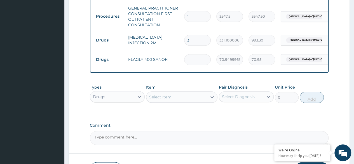
type input "0.00"
type input "2"
type input "141.90"
type input "21"
type input "1489.95"
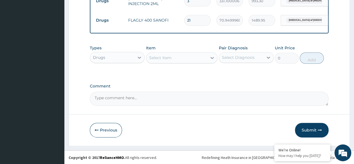
scroll to position [302, 0]
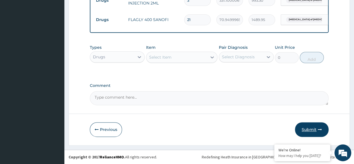
type input "21"
click at [302, 132] on button "Submit" at bounding box center [312, 129] width 34 height 15
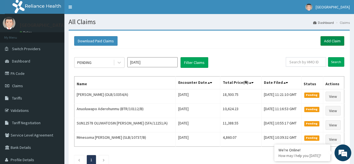
click at [333, 41] on link "Add Claim" at bounding box center [332, 41] width 24 height 10
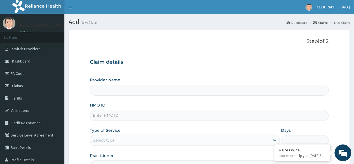
click at [133, 115] on input "HMO ID" at bounding box center [209, 115] width 238 height 11
type input "OLB/10354/A"
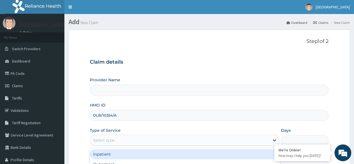
click at [151, 143] on div "Select type" at bounding box center [179, 139] width 179 height 9
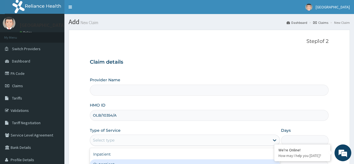
click at [145, 162] on div "Outpatient" at bounding box center [185, 164] width 190 height 10
type input "1"
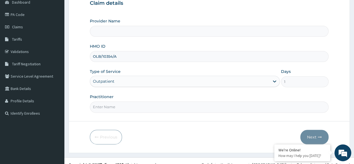
scroll to position [61, 0]
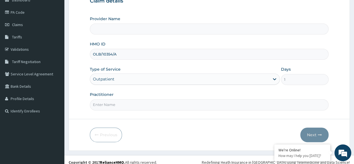
click at [185, 105] on input "Practitioner" at bounding box center [209, 104] width 238 height 11
type input "DR S"
type input "[GEOGRAPHIC_DATA]"
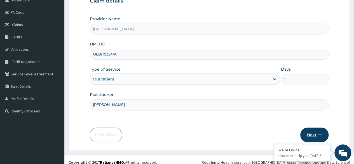
type input "[PERSON_NAME]"
click at [311, 134] on button "Next" at bounding box center [314, 134] width 28 height 15
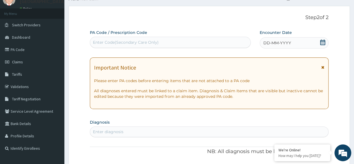
scroll to position [18, 0]
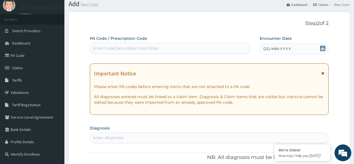
click at [129, 45] on div "Enter Code(Secondary Care Only)" at bounding box center [126, 48] width 66 height 6
paste input "PA/B37515"
type input "PA/B37515"
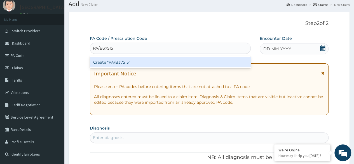
click at [129, 60] on div "Create "PA/B37515"" at bounding box center [170, 62] width 160 height 10
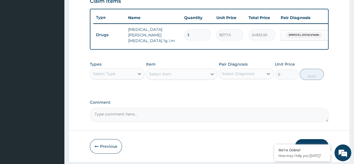
scroll to position [216, 0]
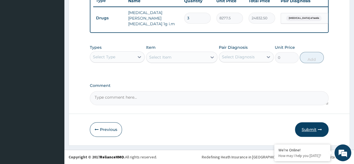
click at [307, 127] on button "Submit" at bounding box center [312, 129] width 34 height 15
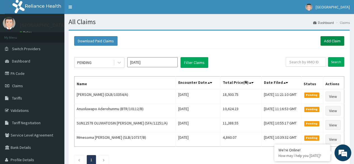
click at [331, 41] on link "Add Claim" at bounding box center [332, 41] width 24 height 10
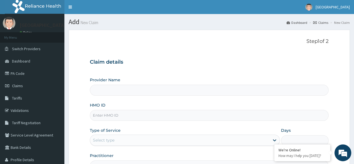
type input "[GEOGRAPHIC_DATA]"
click at [107, 119] on input "HMO ID" at bounding box center [209, 115] width 238 height 11
type input "JSS/10151/A"
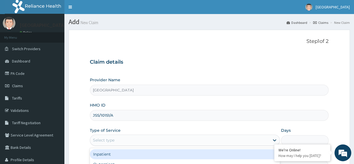
click at [131, 142] on div "Select type" at bounding box center [179, 139] width 179 height 9
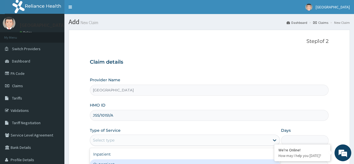
click at [124, 162] on div "Outpatient" at bounding box center [185, 164] width 190 height 10
type input "1"
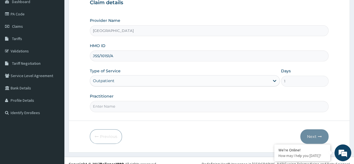
scroll to position [61, 0]
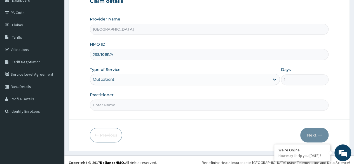
click at [145, 101] on input "Practitioner" at bounding box center [209, 104] width 238 height 11
type input "[PERSON_NAME]"
click at [309, 132] on button "Next" at bounding box center [314, 134] width 28 height 15
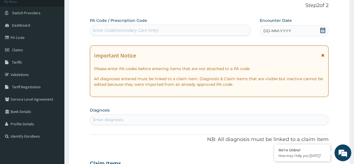
scroll to position [29, 0]
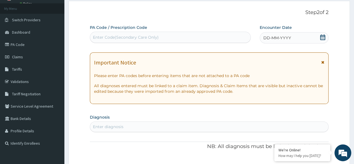
click at [322, 36] on icon at bounding box center [322, 37] width 5 height 6
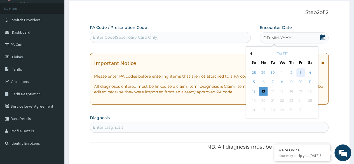
click at [298, 72] on div "3" at bounding box center [300, 72] width 8 height 8
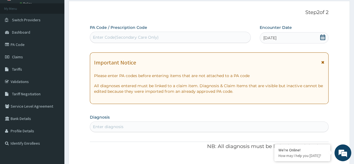
click at [140, 124] on div "Enter diagnosis" at bounding box center [209, 126] width 238 height 9
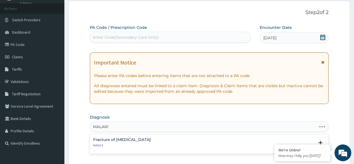
type input "[MEDICAL_DATA]"
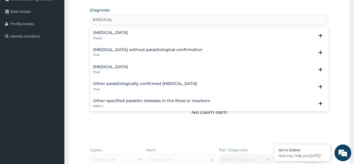
scroll to position [136, 0]
click at [115, 68] on div "Malaria, unspecified 1F4Z" at bounding box center [110, 69] width 35 height 10
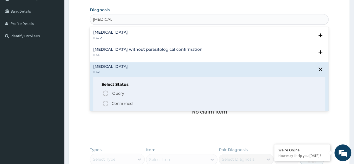
click at [106, 104] on icon "status option filled" at bounding box center [105, 103] width 7 height 7
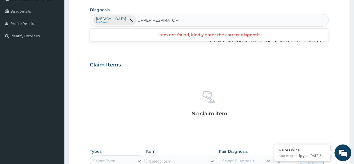
type input "UPPER RESPIRATORY"
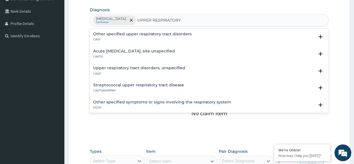
click at [163, 52] on h4 "Acute upper respiratory infection, site unspecified" at bounding box center [134, 51] width 82 height 4
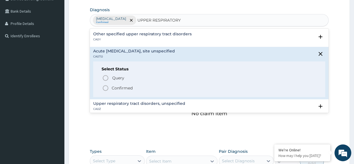
click at [102, 87] on icon "status option filled" at bounding box center [105, 87] width 7 height 7
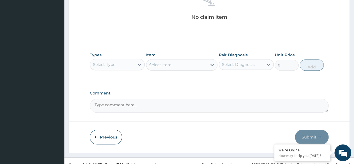
scroll to position [233, 0]
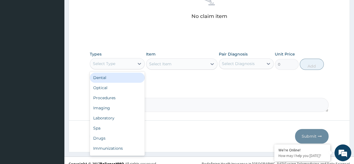
click at [112, 63] on div "Select Type" at bounding box center [104, 64] width 22 height 6
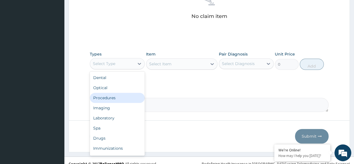
click at [110, 99] on div "Procedures" at bounding box center [117, 98] width 55 height 10
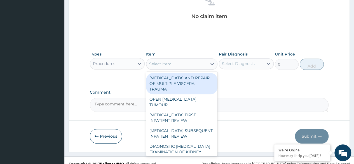
click at [172, 63] on div "Select Item" at bounding box center [176, 63] width 61 height 9
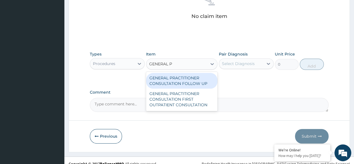
type input "GENERAL PR"
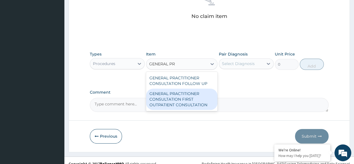
click at [167, 98] on div "GENERAL PRACTITIONER CONSULTATION FIRST OUTPATIENT CONSULTATION" at bounding box center [182, 98] width 72 height 21
type input "3547.5"
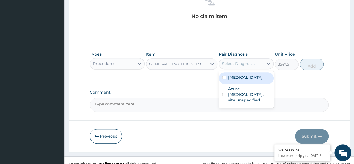
click at [244, 62] on div "Select Diagnosis" at bounding box center [238, 64] width 33 height 6
click at [230, 76] on label "Malaria, unspecified" at bounding box center [245, 77] width 35 height 6
checkbox input "true"
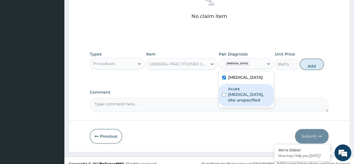
click at [230, 89] on label "Acute upper respiratory infection, site unspecified" at bounding box center [249, 94] width 42 height 17
checkbox input "true"
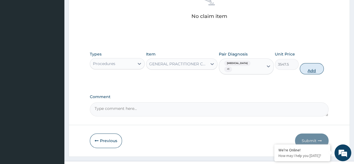
click at [313, 70] on button "Add" at bounding box center [311, 68] width 24 height 11
type input "0"
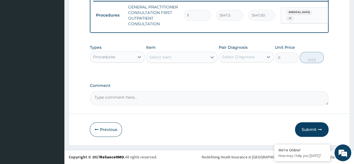
scroll to position [225, 0]
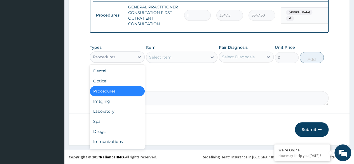
click at [121, 55] on div "Procedures" at bounding box center [112, 56] width 44 height 9
click at [119, 109] on div "Laboratory" at bounding box center [117, 111] width 55 height 10
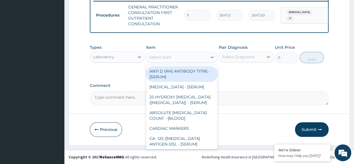
click at [193, 57] on div "Select Item" at bounding box center [176, 57] width 61 height 9
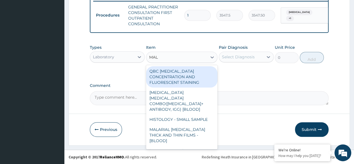
type input "MALA"
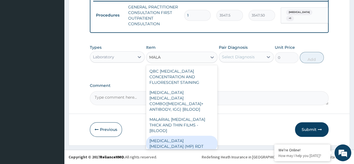
click at [195, 135] on div "MALARIA PARASITE (MP) RDT" at bounding box center [182, 143] width 72 height 16
type input "1612.5"
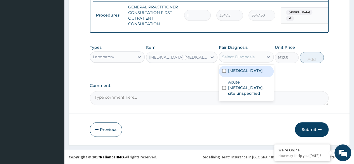
click at [247, 57] on div "Select Diagnosis" at bounding box center [238, 57] width 33 height 6
click at [244, 70] on label "Malaria, unspecified" at bounding box center [245, 71] width 35 height 6
checkbox input "true"
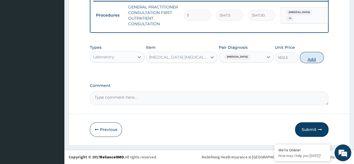
click at [310, 60] on button "Add" at bounding box center [311, 57] width 24 height 11
type input "0"
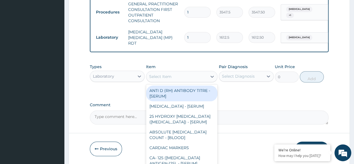
click at [157, 77] on div "Select Item" at bounding box center [160, 77] width 22 height 6
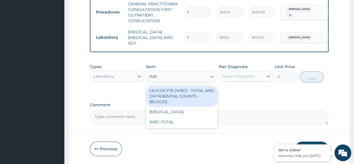
type input "WBC"
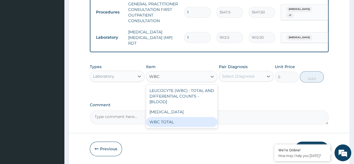
click at [165, 121] on div "WBC TOTAL" at bounding box center [182, 122] width 72 height 10
type input "3225"
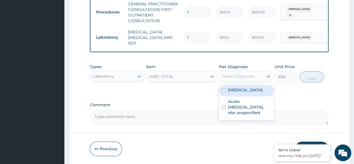
click at [253, 81] on div "Select Diagnosis" at bounding box center [246, 76] width 55 height 11
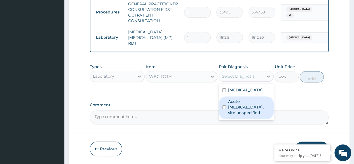
click at [248, 103] on label "Acute [MEDICAL_DATA], site unspecified" at bounding box center [249, 106] width 42 height 17
checkbox input "true"
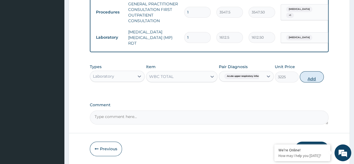
click at [312, 78] on button "Add" at bounding box center [311, 76] width 24 height 11
type input "0"
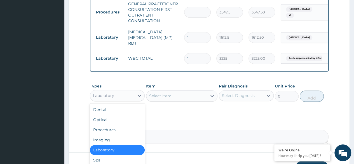
click at [121, 90] on div "Laboratory" at bounding box center [117, 95] width 55 height 11
type input "DR"
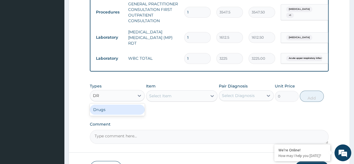
click at [110, 108] on div "Drugs" at bounding box center [117, 109] width 55 height 10
click at [169, 96] on div "Select Item" at bounding box center [160, 96] width 22 height 6
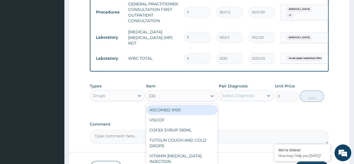
type input "COA"
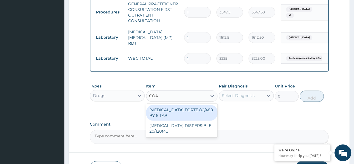
click at [178, 113] on div "[MEDICAL_DATA] FORTE 80/480 BY 6 TAB" at bounding box center [182, 113] width 72 height 16
type input "449.3500061035156"
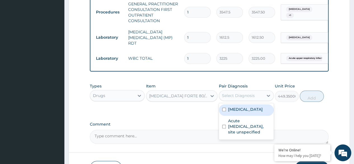
click at [245, 96] on div "Select Diagnosis" at bounding box center [238, 96] width 33 height 6
click at [244, 109] on label "[MEDICAL_DATA]" at bounding box center [245, 109] width 35 height 6
checkbox input "true"
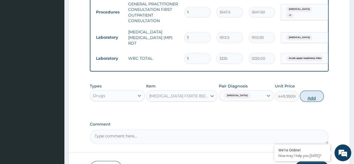
click at [309, 99] on button "Add" at bounding box center [311, 95] width 24 height 11
type input "0"
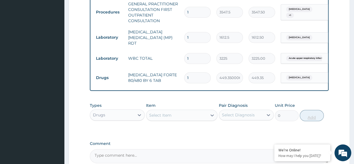
type input "0.00"
type input "6"
type input "2696.10"
type input "6"
click at [186, 115] on div "Select Item" at bounding box center [176, 114] width 61 height 9
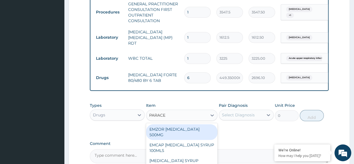
type input "PARACET"
click at [189, 129] on div "EMZOR [MEDICAL_DATA] 500MG" at bounding box center [182, 132] width 72 height 16
type input "23.64999961853027"
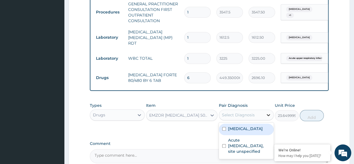
click at [266, 116] on icon at bounding box center [268, 115] width 6 height 6
click at [256, 126] on div "[MEDICAL_DATA]" at bounding box center [246, 128] width 55 height 11
checkbox input "true"
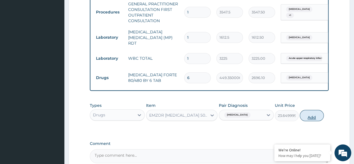
click at [309, 119] on button "Add" at bounding box center [311, 115] width 24 height 11
type input "0"
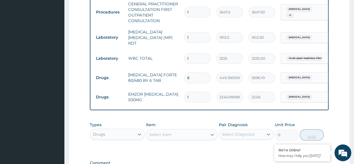
type input "18"
type input "425.70"
type input "18"
click at [186, 136] on div "Select Item" at bounding box center [176, 134] width 61 height 9
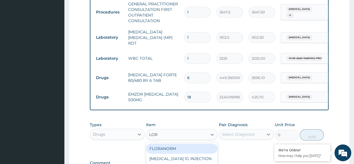
type input "LORA"
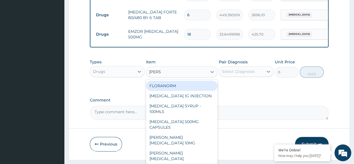
scroll to position [298, 0]
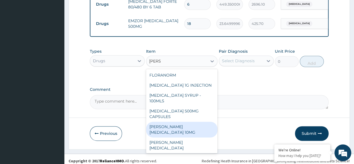
click at [192, 129] on div "[PERSON_NAME][MEDICAL_DATA] 10MG" at bounding box center [182, 129] width 72 height 16
type input "88.6875"
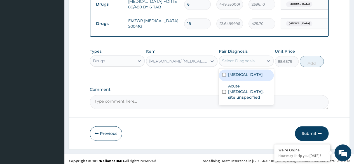
click at [259, 63] on div "Select Diagnosis" at bounding box center [241, 60] width 44 height 9
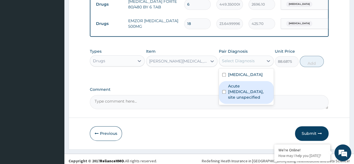
click at [247, 89] on label "Acute [MEDICAL_DATA], site unspecified" at bounding box center [249, 91] width 42 height 17
checkbox input "true"
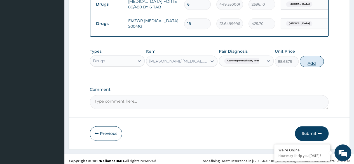
click at [309, 63] on button "Add" at bounding box center [311, 61] width 24 height 11
type input "0"
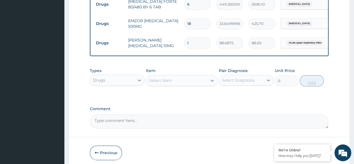
type input "10"
type input "886.88"
type input "10"
click at [173, 79] on div "Select Item" at bounding box center [176, 80] width 61 height 9
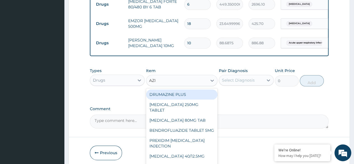
type input "AZIT"
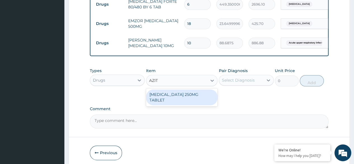
click at [176, 92] on div "[MEDICAL_DATA] 250MG TABLET" at bounding box center [182, 97] width 72 height 16
type input "177.375"
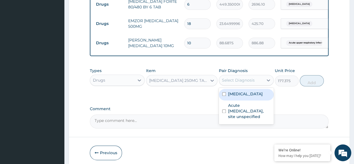
click at [240, 81] on div "Select Diagnosis" at bounding box center [238, 80] width 33 height 6
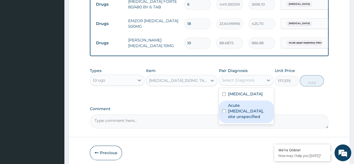
click at [242, 109] on label "Acute [MEDICAL_DATA], site unspecified" at bounding box center [249, 110] width 42 height 17
checkbox input "true"
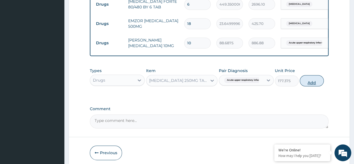
click at [313, 83] on button "Add" at bounding box center [311, 80] width 24 height 11
type input "0"
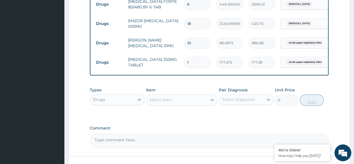
type input "0.00"
type input "5"
type input "886.88"
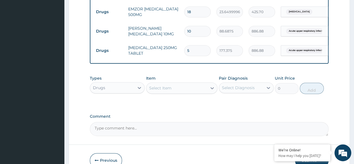
scroll to position [341, 0]
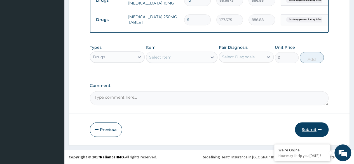
type input "5"
click at [309, 129] on button "Submit" at bounding box center [312, 129] width 34 height 15
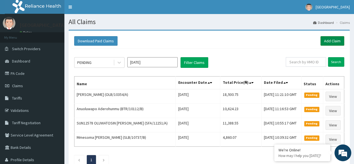
click at [328, 40] on link "Add Claim" at bounding box center [332, 41] width 24 height 10
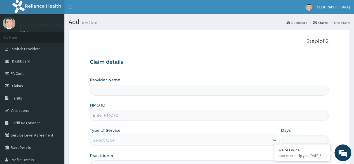
click at [130, 118] on input "HMO ID" at bounding box center [209, 115] width 238 height 11
type input "[GEOGRAPHIC_DATA]"
type input "SFA/14859/A"
click at [134, 139] on div "Select type" at bounding box center [179, 139] width 179 height 9
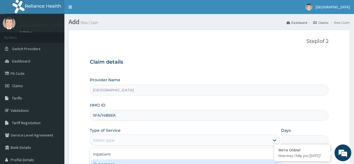
click at [119, 162] on div "Outpatient" at bounding box center [185, 164] width 190 height 10
type input "1"
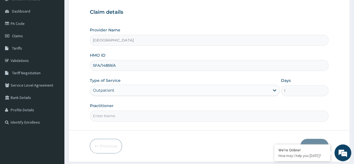
scroll to position [65, 0]
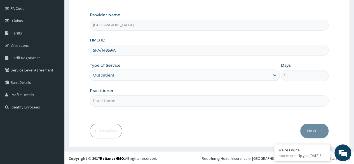
click at [214, 95] on input "Practitioner" at bounding box center [209, 100] width 238 height 11
type input "DR SEUN OMOSANYA"
click at [309, 128] on button "Next" at bounding box center [314, 130] width 28 height 15
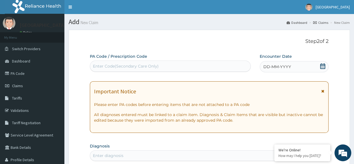
scroll to position [0, 0]
click at [218, 65] on div "Enter Code(Secondary Care Only)" at bounding box center [170, 65] width 160 height 9
paste input "PA/ED9023"
type input "PA/ED9023"
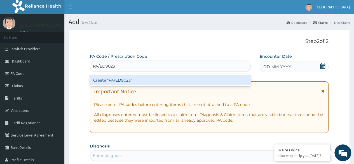
click at [144, 80] on div "Create "PA/ED9023"" at bounding box center [170, 80] width 160 height 10
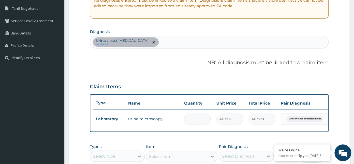
scroll to position [108, 0]
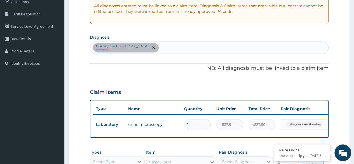
click at [187, 50] on div "Urinary tract infectious disease confirmed" at bounding box center [209, 48] width 238 height 12
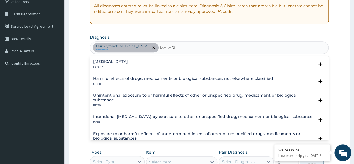
type input "MALARIA"
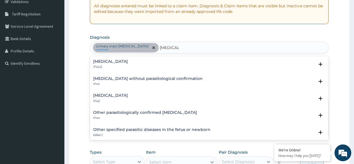
click at [119, 94] on h4 "Malaria, unspecified" at bounding box center [110, 95] width 35 height 4
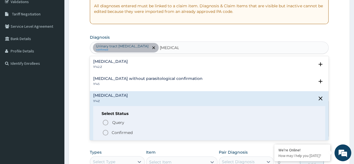
click at [105, 132] on icon "status option filled" at bounding box center [105, 132] width 7 height 7
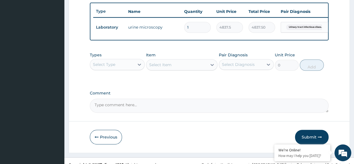
scroll to position [206, 0]
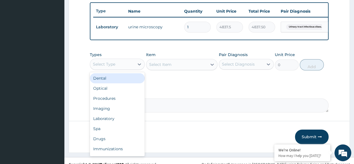
click at [119, 65] on div "Select Type" at bounding box center [112, 64] width 44 height 9
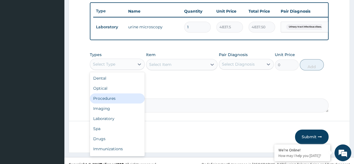
click at [120, 99] on div "Procedures" at bounding box center [117, 98] width 55 height 10
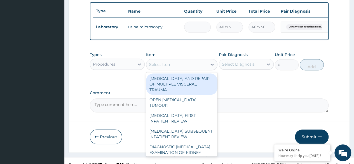
click at [197, 68] on div "Select Item" at bounding box center [176, 64] width 61 height 9
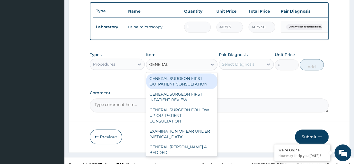
type input "GENERAL P"
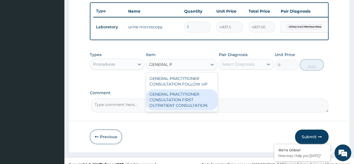
click at [191, 97] on div "GENERAL PRACTITIONER CONSULTATION FIRST OUTPATIENT CONSULTATION" at bounding box center [182, 99] width 72 height 21
type input "3547.5"
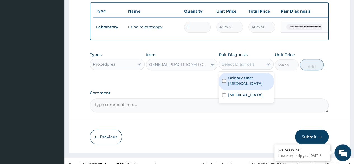
click at [249, 67] on div "Select Diagnosis" at bounding box center [238, 64] width 33 height 6
click at [246, 86] on label "Urinary tract infectious disease" at bounding box center [249, 80] width 42 height 11
checkbox input "true"
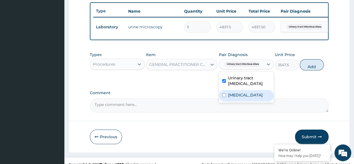
click at [245, 97] on label "[MEDICAL_DATA]" at bounding box center [245, 95] width 35 height 6
checkbox input "true"
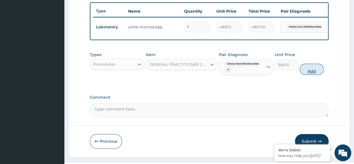
click at [314, 75] on button "Add" at bounding box center [311, 68] width 24 height 11
type input "0"
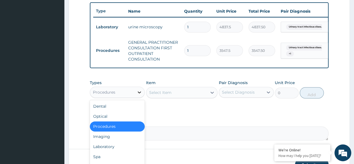
click at [140, 97] on div at bounding box center [139, 92] width 10 height 10
type input "DR"
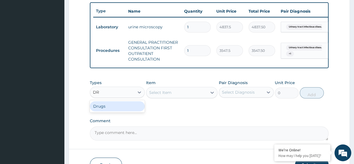
click at [122, 111] on div "Drugs" at bounding box center [117, 106] width 55 height 10
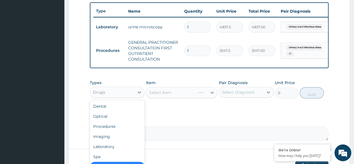
click at [125, 94] on div "Drugs" at bounding box center [112, 91] width 44 height 9
click at [114, 149] on div "Laboratory" at bounding box center [117, 146] width 55 height 10
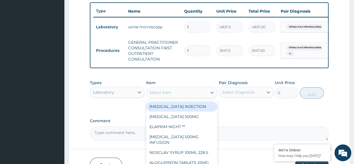
click at [194, 96] on div "Select Item" at bounding box center [176, 92] width 61 height 9
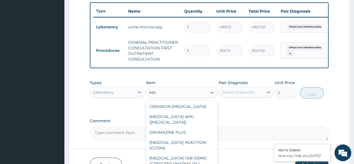
type input "M"
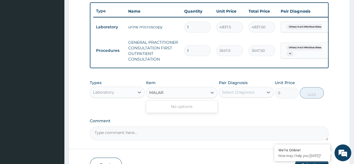
type input "MALAR"
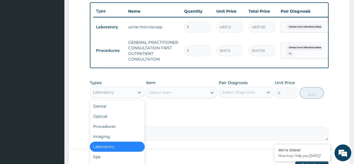
click at [131, 92] on div "Laboratory" at bounding box center [112, 91] width 44 height 9
click at [113, 149] on div "Laboratory" at bounding box center [117, 146] width 55 height 10
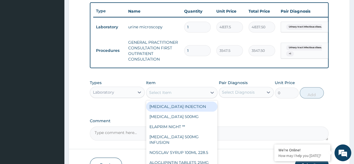
click at [195, 97] on div "Select Item" at bounding box center [176, 92] width 61 height 9
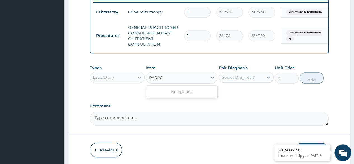
scroll to position [221, 0]
type input "PARAS"
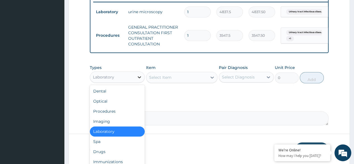
click at [138, 80] on icon at bounding box center [139, 77] width 6 height 6
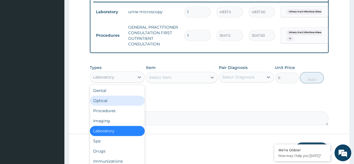
scroll to position [0, 0]
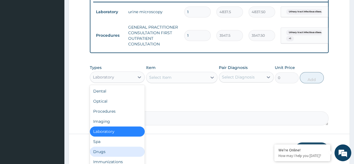
click at [108, 154] on div "Drugs" at bounding box center [117, 151] width 55 height 10
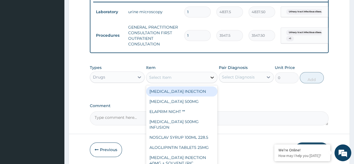
click at [209, 82] on div at bounding box center [212, 77] width 10 height 10
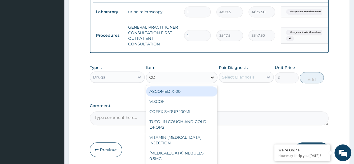
type input "COA"
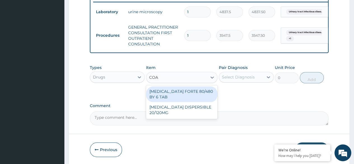
click at [202, 95] on div "[MEDICAL_DATA] FORTE 80/480 BY 6 TAB" at bounding box center [182, 94] width 72 height 16
type input "449.3500061035156"
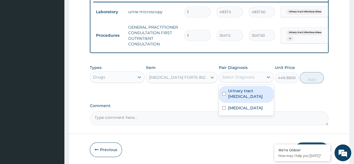
click at [258, 81] on div "Select Diagnosis" at bounding box center [241, 76] width 44 height 9
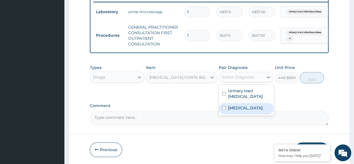
click at [254, 110] on label "[MEDICAL_DATA]" at bounding box center [245, 108] width 35 height 6
checkbox input "true"
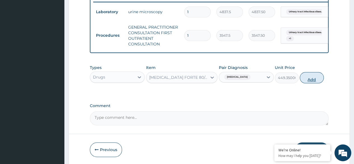
click at [310, 83] on button "Add" at bounding box center [311, 77] width 24 height 11
type input "0"
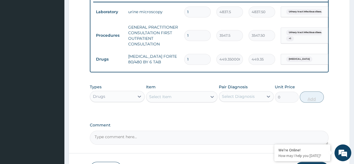
type input "0.00"
type input "6"
type input "2696.10"
type input "6"
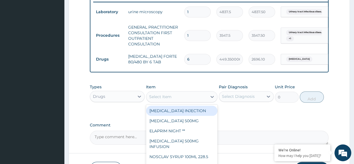
click at [184, 98] on div "Select Item" at bounding box center [176, 96] width 61 height 9
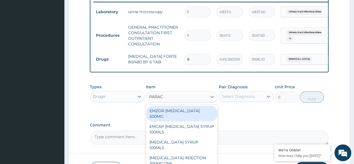
type input "PARACE"
click at [187, 111] on div "EMZOR [MEDICAL_DATA] 500MG" at bounding box center [182, 113] width 72 height 16
type input "23.64999961853027"
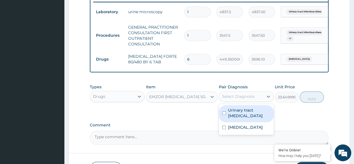
click at [247, 101] on div "Select Diagnosis" at bounding box center [246, 96] width 55 height 11
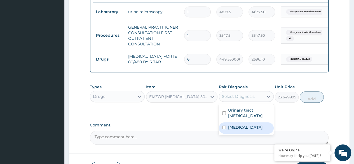
click at [246, 129] on label "Malaria, unspecified" at bounding box center [245, 127] width 35 height 6
checkbox input "true"
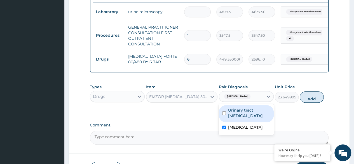
click at [314, 102] on button "Add" at bounding box center [311, 96] width 24 height 11
type input "0"
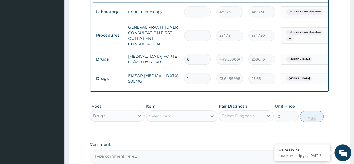
type input "18"
type input "425.70"
type input "18"
click at [183, 120] on div "Select Item" at bounding box center [176, 115] width 61 height 9
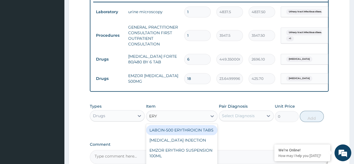
type input "ERYT"
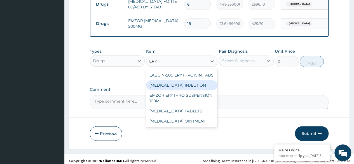
scroll to position [277, 0]
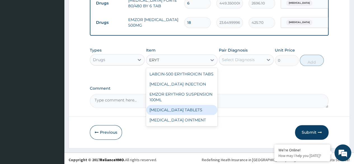
click at [199, 109] on div "ERYTHROMYCIN TABLETS" at bounding box center [182, 110] width 72 height 10
type input "206.9375"
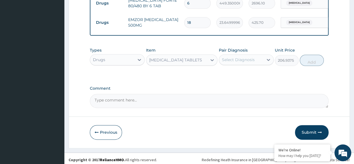
click at [255, 65] on div "Select Diagnosis" at bounding box center [246, 59] width 55 height 11
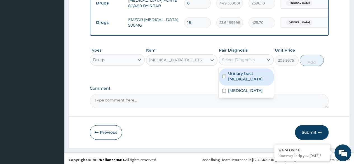
click at [252, 82] on label "Urinary tract infectious disease" at bounding box center [249, 75] width 42 height 11
checkbox input "true"
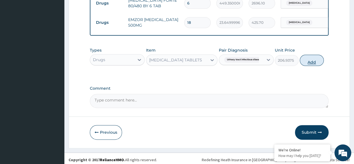
click at [311, 65] on button "Add" at bounding box center [311, 60] width 24 height 11
type input "0"
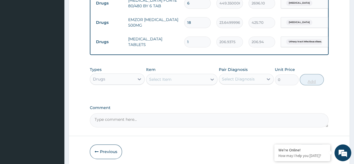
type input "10"
type input "2069.38"
type input "10"
click at [180, 83] on div "Select Item" at bounding box center [176, 79] width 61 height 9
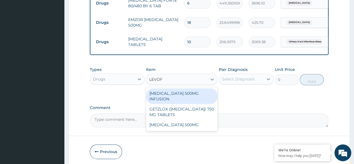
type input "LEVOFL"
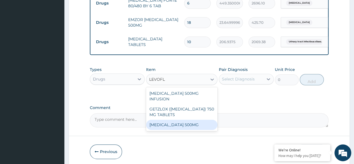
click at [174, 128] on div "LEVOFLOXACIN 500MG" at bounding box center [182, 124] width 72 height 10
type input "236.5"
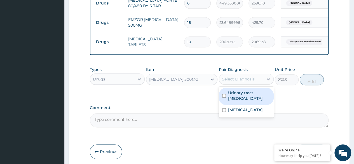
click at [250, 82] on div "Select Diagnosis" at bounding box center [238, 79] width 33 height 6
click at [247, 96] on label "Urinary tract infectious disease" at bounding box center [249, 95] width 42 height 11
checkbox input "true"
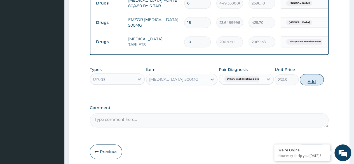
click at [306, 82] on button "Add" at bounding box center [311, 79] width 24 height 11
type input "0"
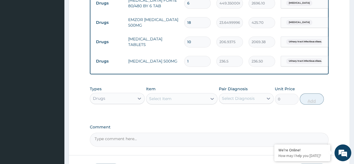
type input "14"
type input "3311.00"
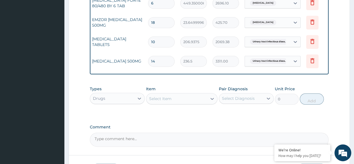
scroll to position [0, 42]
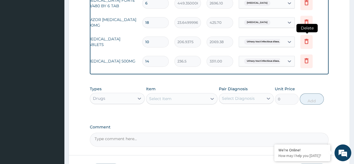
type input "14"
click at [307, 43] on icon at bounding box center [306, 41] width 4 height 5
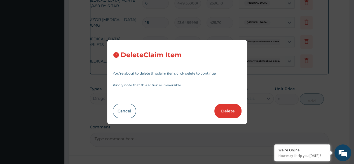
click at [228, 106] on button "Delete" at bounding box center [227, 110] width 27 height 15
type input "14"
type input "236.5"
type input "3311.00"
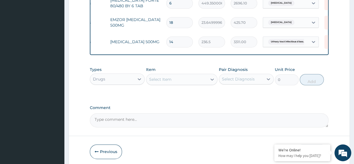
scroll to position [0, 0]
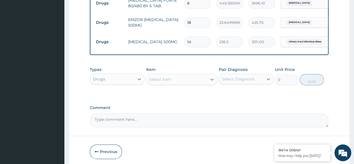
click at [164, 82] on div "Select Item" at bounding box center [160, 79] width 22 height 6
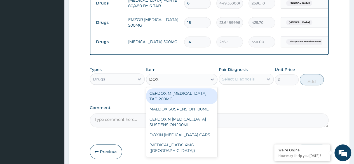
type input "DOXY"
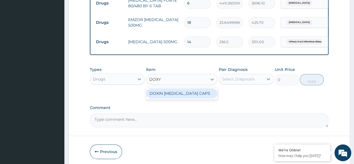
click at [192, 98] on div "DOXIN DOXYCYCLINE CAPS" at bounding box center [182, 93] width 72 height 10
type input "59.125"
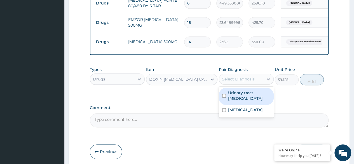
click at [245, 82] on div "Select Diagnosis" at bounding box center [238, 79] width 33 height 6
click at [245, 97] on label "Urinary tract infectious disease" at bounding box center [249, 95] width 42 height 11
checkbox input "true"
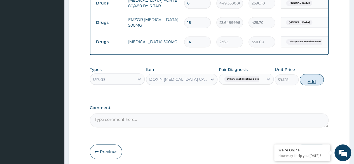
click at [311, 84] on button "Add" at bounding box center [311, 79] width 24 height 11
type input "0"
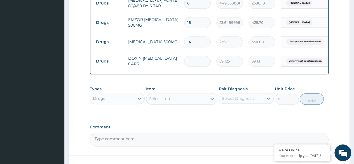
type input "10"
type input "591.25"
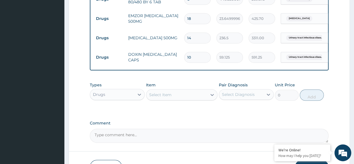
scroll to position [289, 0]
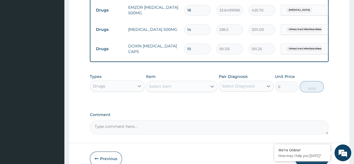
type input "10"
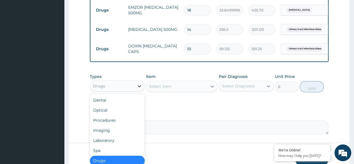
click at [137, 91] on div at bounding box center [139, 86] width 10 height 10
click at [127, 143] on div "Laboratory" at bounding box center [117, 140] width 55 height 10
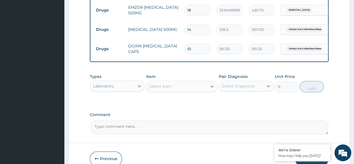
click at [177, 91] on div "Select Item" at bounding box center [176, 86] width 61 height 9
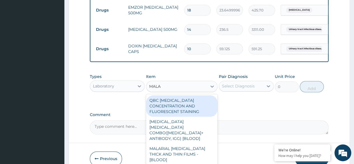
type input "MALAR"
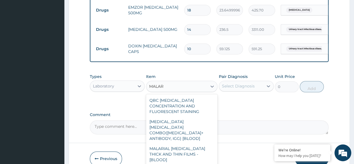
type input "1612.5"
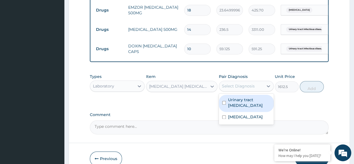
click at [243, 89] on div "Select Diagnosis" at bounding box center [238, 86] width 33 height 6
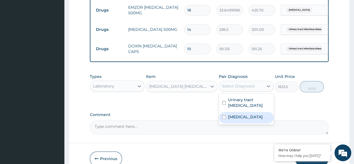
click at [248, 119] on label "Malaria, unspecified" at bounding box center [245, 117] width 35 height 6
checkbox input "true"
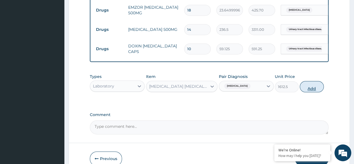
click at [311, 92] on button "Add" at bounding box center [311, 86] width 24 height 11
type input "0"
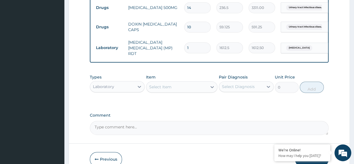
scroll to position [341, 0]
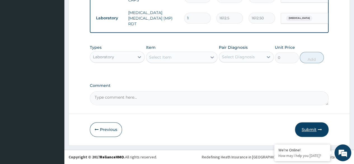
click at [309, 127] on button "Submit" at bounding box center [312, 129] width 34 height 15
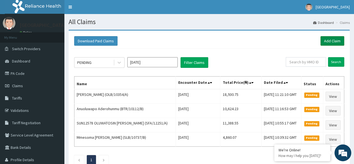
click at [327, 44] on link "Add Claim" at bounding box center [332, 41] width 24 height 10
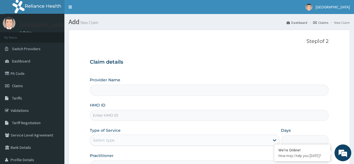
type input "[GEOGRAPHIC_DATA]"
click at [143, 115] on input "HMO ID" at bounding box center [209, 115] width 238 height 11
type input "OLB/10064/A"
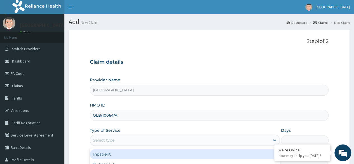
click at [125, 135] on div "Select type" at bounding box center [179, 139] width 179 height 9
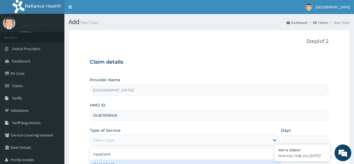
click at [110, 161] on div "Outpatient" at bounding box center [185, 164] width 190 height 10
type input "1"
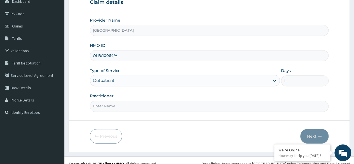
scroll to position [61, 0]
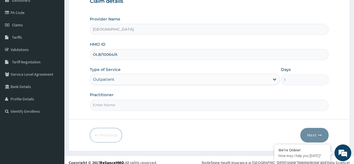
click at [200, 106] on input "Practitioner" at bounding box center [209, 104] width 238 height 11
type input "[PERSON_NAME]"
click at [313, 134] on button "Next" at bounding box center [314, 134] width 28 height 15
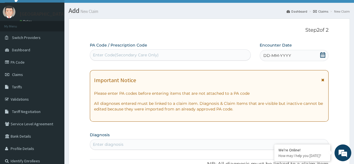
scroll to position [11, 0]
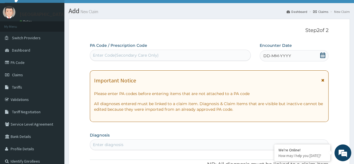
click at [265, 56] on span "DD-MM-YYYY" at bounding box center [277, 56] width 28 height 6
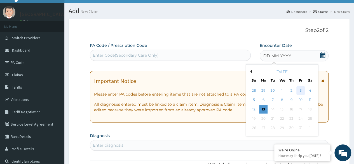
click at [299, 89] on div "3" at bounding box center [300, 90] width 8 height 8
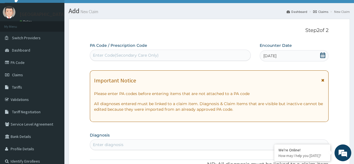
click at [149, 141] on div "Enter diagnosis" at bounding box center [209, 144] width 238 height 9
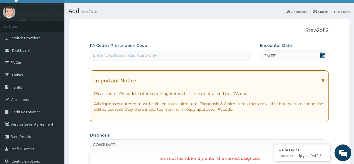
type input "CONJUNCT"
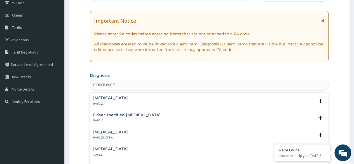
scroll to position [81, 0]
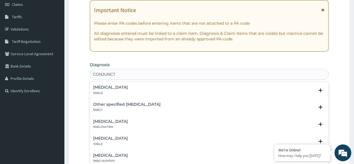
click at [128, 88] on h4 "Conjunctivitis, unspecified" at bounding box center [110, 87] width 35 height 4
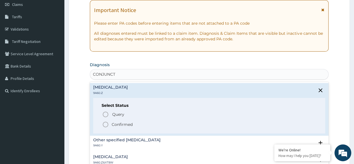
click at [105, 125] on icon "status option filled" at bounding box center [105, 124] width 7 height 7
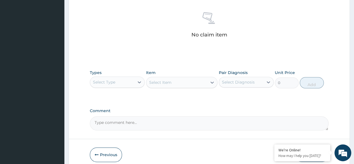
scroll to position [238, 0]
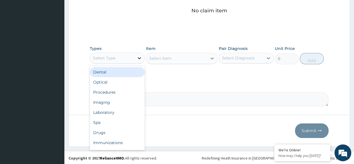
click at [139, 58] on icon at bounding box center [139, 58] width 3 height 2
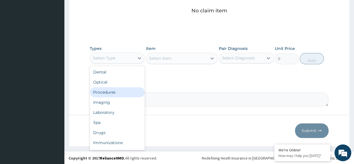
click at [119, 89] on div "Procedures" at bounding box center [117, 92] width 55 height 10
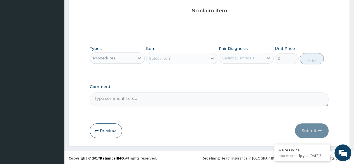
click at [174, 60] on div "Select Item" at bounding box center [176, 58] width 61 height 9
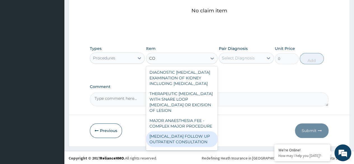
type input "C"
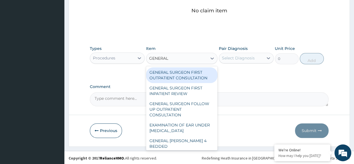
type input "GENERAL P"
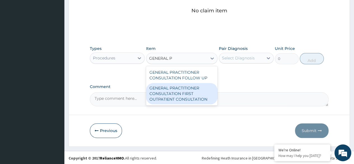
click at [178, 91] on div "GENERAL PRACTITIONER CONSULTATION FIRST OUTPATIENT CONSULTATION" at bounding box center [182, 93] width 72 height 21
type input "3547.5"
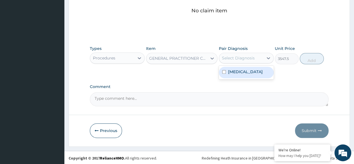
click at [238, 57] on div "Select Diagnosis" at bounding box center [238, 58] width 33 height 6
click at [239, 69] on label "Conjunctivitis, unspecified" at bounding box center [245, 72] width 35 height 6
checkbox input "true"
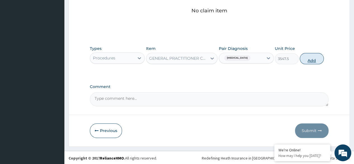
click at [306, 60] on button "Add" at bounding box center [311, 58] width 24 height 11
type input "0"
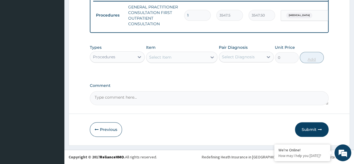
scroll to position [225, 0]
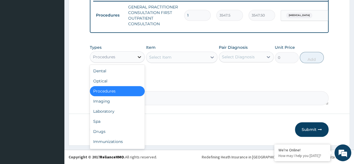
click at [136, 57] on div at bounding box center [139, 57] width 10 height 10
click at [112, 130] on div "Drugs" at bounding box center [117, 131] width 55 height 10
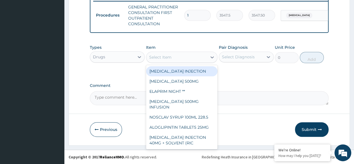
click at [173, 61] on div "Select Item" at bounding box center [176, 57] width 61 height 9
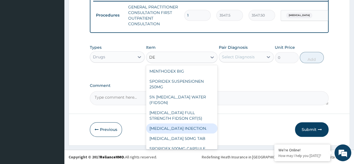
type input "D"
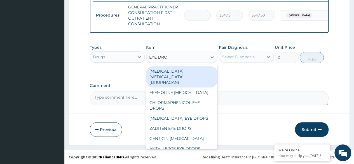
type input "EYE DROP"
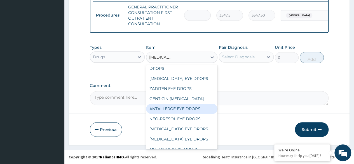
scroll to position [50, 0]
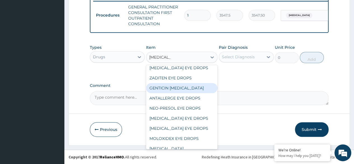
click at [207, 84] on div "GENTICIN [MEDICAL_DATA]" at bounding box center [182, 88] width 72 height 10
type input "946"
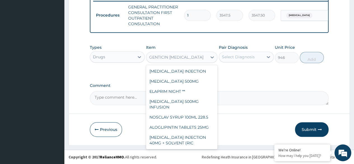
click at [205, 58] on div "GENTICIN [MEDICAL_DATA]" at bounding box center [176, 57] width 61 height 9
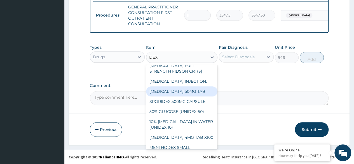
scroll to position [56, 0]
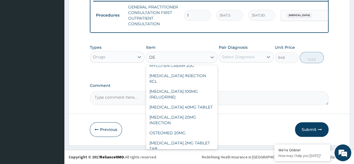
type input "D"
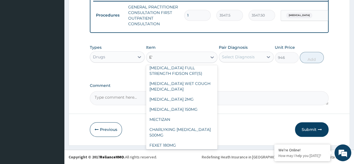
scroll to position [50, 0]
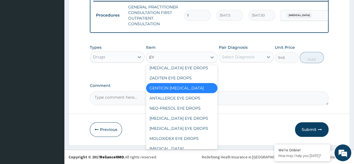
type input "EYE"
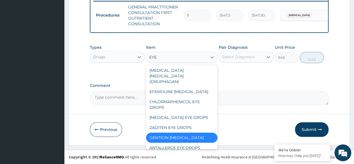
scroll to position [0, 0]
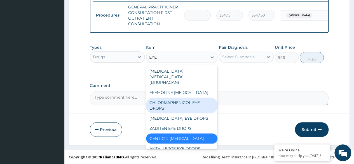
click at [182, 97] on div "CHLORMAPHENICOL EYE DROPS" at bounding box center [182, 105] width 72 height 16
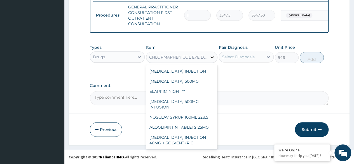
click at [211, 61] on div at bounding box center [212, 57] width 10 height 10
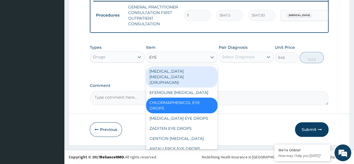
type input "EYE D"
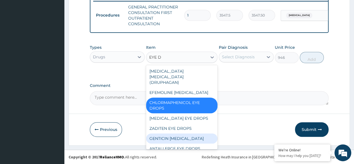
click at [206, 133] on div "GENTICIN [MEDICAL_DATA]" at bounding box center [182, 138] width 72 height 10
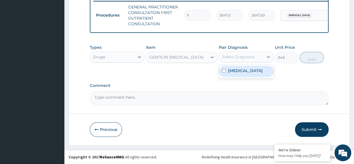
drag, startPoint x: 249, startPoint y: 59, endPoint x: 246, endPoint y: 69, distance: 10.8
click at [246, 62] on div "option Conjunctivitis, unspecified, selected. option Conjunctivitis, unspecifie…" at bounding box center [246, 56] width 55 height 11
click at [246, 69] on label "Conjunctivitis, unspecified" at bounding box center [245, 71] width 35 height 6
checkbox input "true"
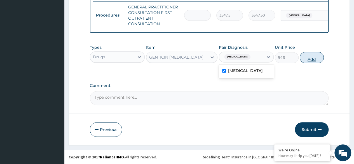
click at [307, 61] on button "Add" at bounding box center [311, 57] width 24 height 11
type input "0"
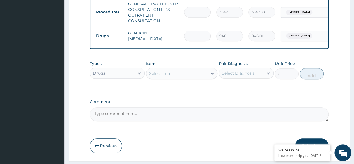
click at [173, 71] on div "Select Item" at bounding box center [182, 73] width 72 height 11
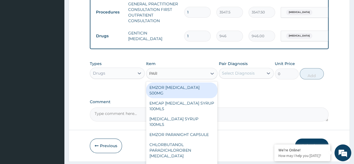
type input "PARA"
click at [172, 95] on div "EMZOR PARACETAMOL 500MG" at bounding box center [182, 90] width 72 height 16
type input "23.64999961853027"
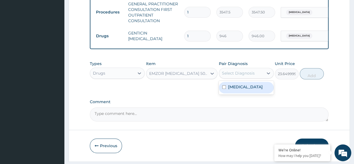
click at [253, 77] on div "Select Diagnosis" at bounding box center [241, 72] width 44 height 9
click at [248, 89] on label "Conjunctivitis, unspecified" at bounding box center [245, 87] width 35 height 6
checkbox input "true"
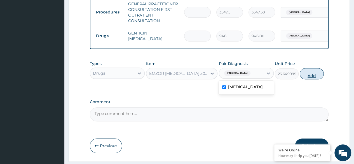
click at [309, 77] on button "Add" at bounding box center [311, 73] width 24 height 11
type input "0"
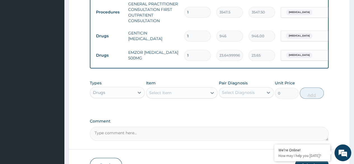
type input "18"
type input "425.70"
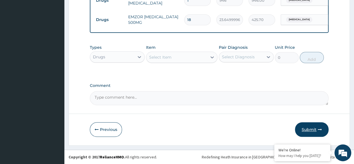
type input "18"
click at [310, 132] on button "Submit" at bounding box center [312, 129] width 34 height 15
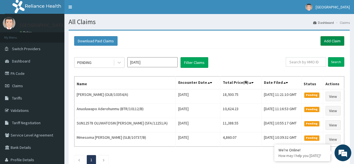
click at [328, 39] on link "Add Claim" at bounding box center [332, 41] width 24 height 10
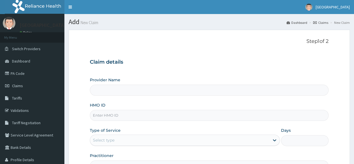
click at [135, 112] on input "HMO ID" at bounding box center [209, 115] width 238 height 11
type input "[GEOGRAPHIC_DATA]"
paste input "OLB/10011/A"
type input "OLB/10011/A"
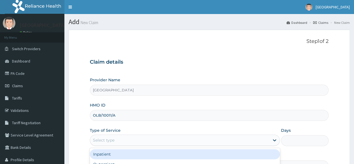
click at [138, 134] on div "Select type" at bounding box center [185, 139] width 190 height 11
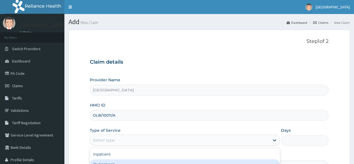
click at [127, 160] on div "Outpatient" at bounding box center [185, 164] width 190 height 10
type input "1"
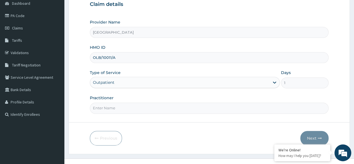
scroll to position [63, 0]
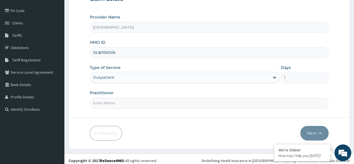
click at [151, 104] on input "Practitioner" at bounding box center [209, 102] width 238 height 11
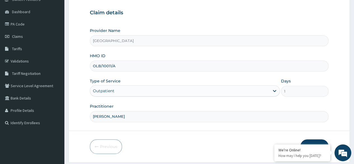
scroll to position [65, 0]
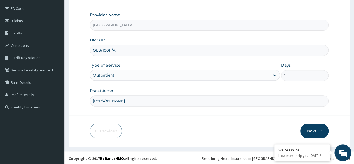
type input "[PERSON_NAME]"
click at [310, 128] on button "Next" at bounding box center [314, 130] width 28 height 15
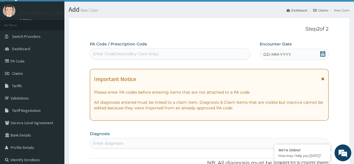
scroll to position [0, 0]
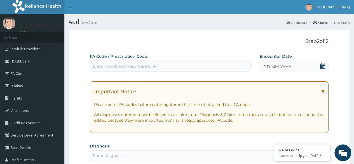
click at [323, 65] on icon at bounding box center [322, 66] width 5 height 6
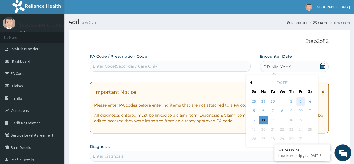
click at [303, 100] on div "3" at bounding box center [300, 101] width 8 height 8
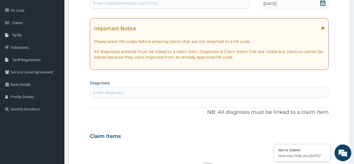
scroll to position [65, 0]
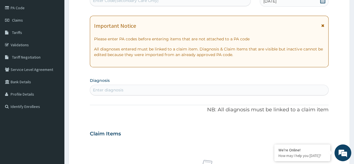
click at [190, 90] on div "Enter diagnosis" at bounding box center [209, 89] width 238 height 9
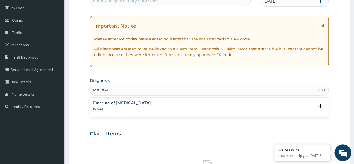
type input "[MEDICAL_DATA]"
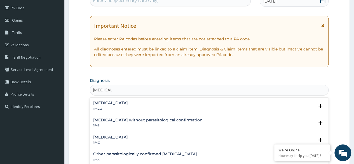
click at [120, 139] on div "[MEDICAL_DATA] 1F4Z" at bounding box center [110, 140] width 35 height 10
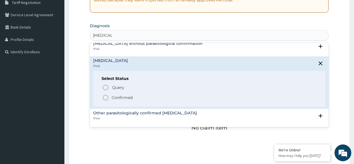
scroll to position [22, 0]
click at [105, 95] on icon "status option filled" at bounding box center [105, 96] width 7 height 7
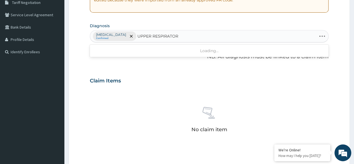
type input "UPPER RESPIRATORY"
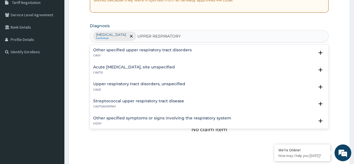
click at [136, 65] on h4 "Acute [MEDICAL_DATA], site unspecified" at bounding box center [134, 67] width 82 height 4
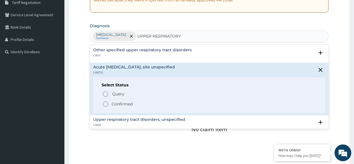
click at [105, 104] on icon "status option filled" at bounding box center [105, 103] width 7 height 7
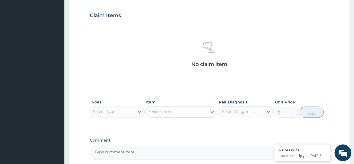
scroll to position [186, 0]
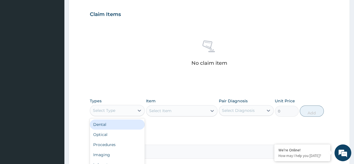
click at [127, 112] on div "Select Type" at bounding box center [112, 110] width 44 height 9
type input "PR"
click at [125, 123] on div "Procedures" at bounding box center [117, 124] width 55 height 10
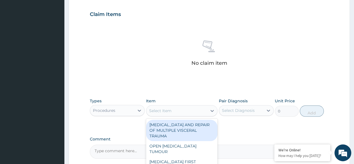
click at [195, 111] on div "Select Item" at bounding box center [176, 110] width 61 height 9
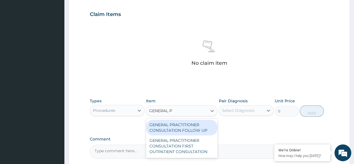
type input "GENERAL PR"
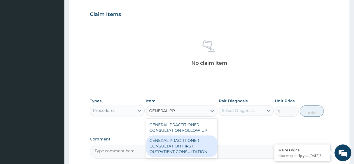
click at [189, 140] on div "GENERAL PRACTITIONER CONSULTATION FIRST OUTPATIENT CONSULTATION" at bounding box center [182, 145] width 72 height 21
type input "3547.5"
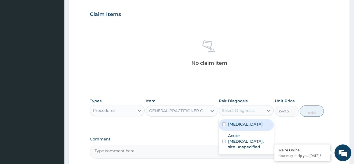
click at [249, 113] on div "Select Diagnosis" at bounding box center [241, 110] width 44 height 9
click at [250, 129] on div "[MEDICAL_DATA]" at bounding box center [246, 124] width 55 height 11
checkbox input "true"
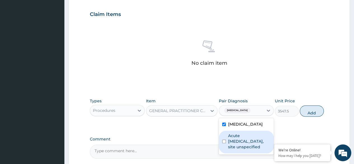
click at [251, 138] on label "Acute [MEDICAL_DATA], site unspecified" at bounding box center [249, 140] width 42 height 17
checkbox input "true"
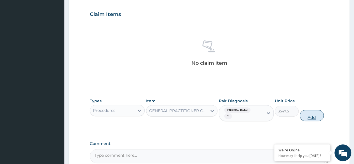
click at [310, 117] on button "Add" at bounding box center [311, 115] width 24 height 11
type input "0"
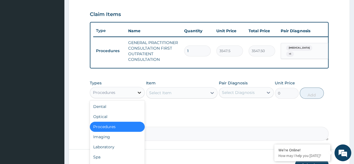
click at [136, 97] on div at bounding box center [139, 92] width 10 height 10
click at [108, 150] on div "Laboratory" at bounding box center [117, 146] width 55 height 10
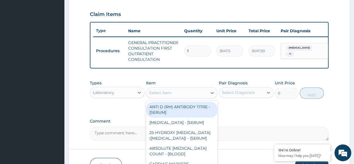
click at [187, 97] on div "Select Item" at bounding box center [176, 92] width 61 height 9
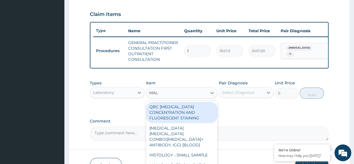
type input "MALA"
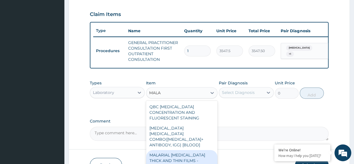
click at [191, 150] on div "MALARIAL PARASITE THICK AND THIN FILMS - [BLOOD]" at bounding box center [182, 160] width 72 height 21
type input "1612.5"
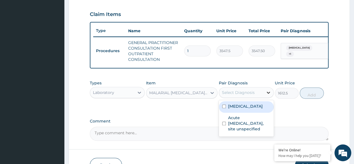
click at [264, 97] on div at bounding box center [268, 92] width 10 height 10
click at [257, 105] on div "Malaria, unspecified" at bounding box center [246, 106] width 55 height 11
checkbox input "true"
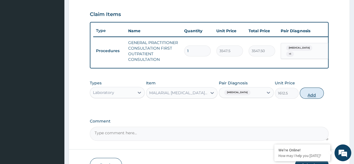
click at [311, 97] on button "Add" at bounding box center [311, 92] width 24 height 11
type input "0"
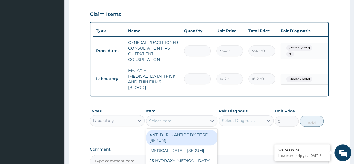
click at [177, 119] on div "Select Item" at bounding box center [176, 120] width 61 height 9
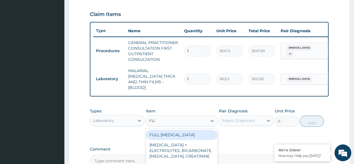
type input "F"
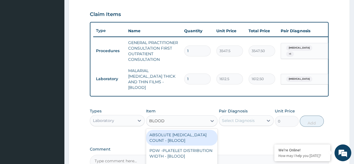
type input "BLOOD C"
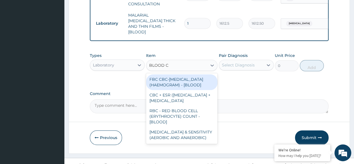
scroll to position [244, 0]
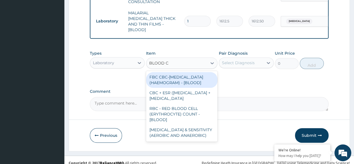
click at [187, 81] on div "FBC CBC-COMPLETE BLOOD COUNT (HAEMOGRAM) - [BLOOD]" at bounding box center [182, 80] width 72 height 16
type input "4300"
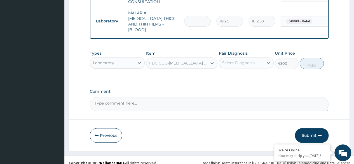
click at [255, 60] on div "Select Diagnosis" at bounding box center [241, 62] width 44 height 9
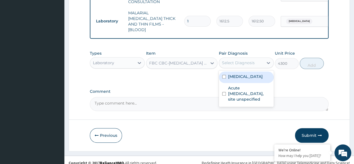
click at [255, 74] on label "Malaria, unspecified" at bounding box center [245, 77] width 35 height 6
checkbox input "true"
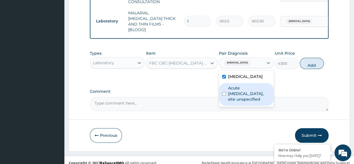
click at [256, 91] on label "Acute upper respiratory infection, site unspecified" at bounding box center [249, 93] width 42 height 17
checkbox input "true"
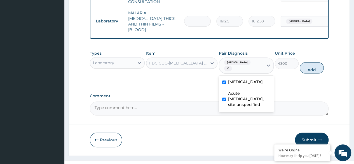
click at [228, 79] on label "Malaria, unspecified" at bounding box center [245, 82] width 35 height 6
checkbox input "false"
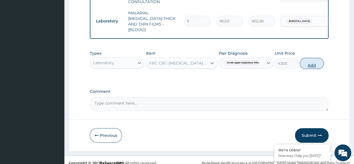
click at [310, 64] on button "Add" at bounding box center [311, 63] width 24 height 11
type input "0"
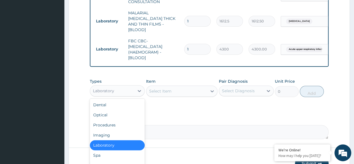
click at [132, 88] on div "Laboratory" at bounding box center [112, 90] width 44 height 9
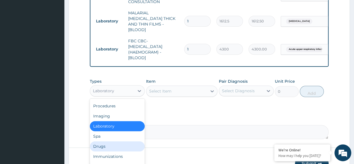
click at [119, 143] on div "Drugs" at bounding box center [117, 146] width 55 height 10
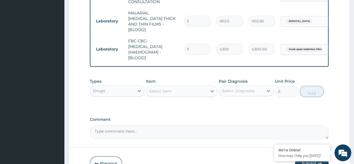
click at [183, 91] on div "Select Item" at bounding box center [176, 90] width 61 height 9
type input "M"
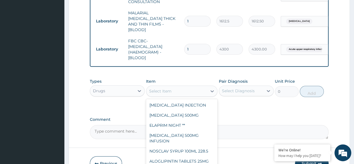
click at [119, 87] on div "Drugs" at bounding box center [112, 90] width 44 height 9
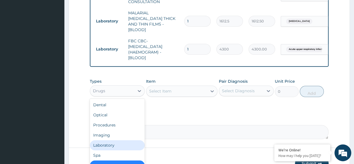
click at [122, 143] on div "Laboratory" at bounding box center [117, 145] width 55 height 10
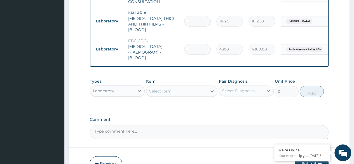
click at [191, 91] on div "Select Item" at bounding box center [176, 90] width 61 height 9
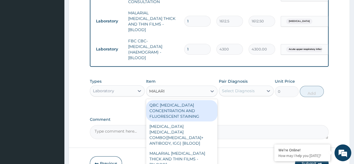
type input "MALARIA"
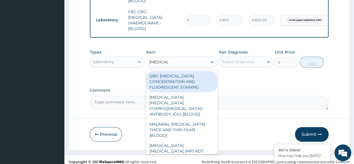
scroll to position [275, 0]
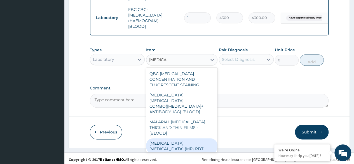
click at [188, 138] on div "MALARIA PARASITE (MP) RDT" at bounding box center [182, 146] width 72 height 16
type input "1612.5"
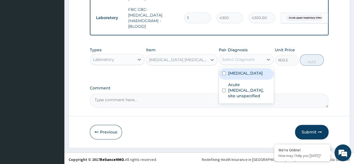
click at [262, 55] on div "Select Diagnosis" at bounding box center [241, 59] width 44 height 9
click at [248, 71] on label "Malaria, unspecified" at bounding box center [245, 73] width 35 height 6
checkbox input "true"
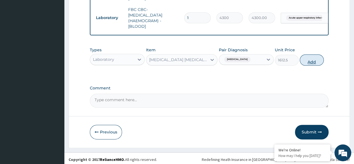
click at [308, 57] on button "Add" at bounding box center [311, 59] width 24 height 11
type input "0"
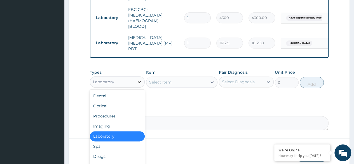
click at [138, 80] on div at bounding box center [139, 82] width 10 height 10
click at [109, 151] on div "Drugs" at bounding box center [117, 156] width 55 height 10
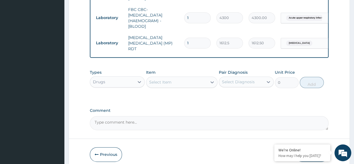
click at [191, 78] on div "Select Item" at bounding box center [176, 81] width 61 height 9
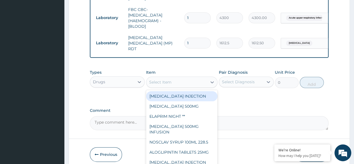
type input "A"
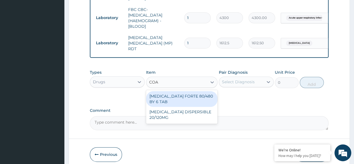
type input "COAR"
click at [193, 94] on div "COARTEM FORTE 80/480 BY 6 TAB" at bounding box center [182, 99] width 72 height 16
type input "449.3500061035156"
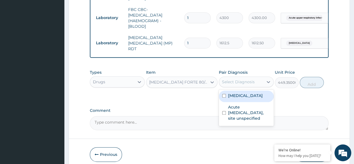
click at [254, 81] on div "Select Diagnosis" at bounding box center [241, 81] width 44 height 9
click at [254, 93] on label "Malaria, unspecified" at bounding box center [245, 96] width 35 height 6
checkbox input "true"
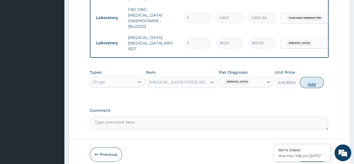
click at [306, 80] on button "Add" at bounding box center [311, 82] width 24 height 11
type input "0"
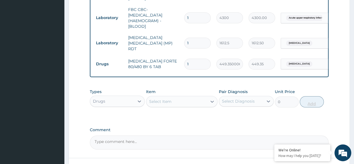
type input "0.00"
type input "6"
type input "2696.10"
type input "6"
click at [174, 98] on div "Select Item" at bounding box center [176, 101] width 61 height 9
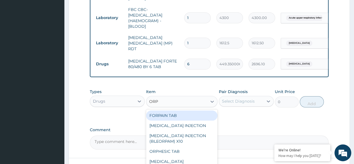
type input "ORPH"
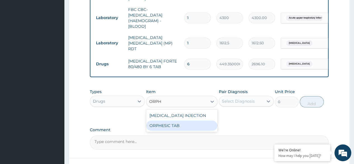
click at [180, 124] on div "ORPHESIC TAB" at bounding box center [182, 125] width 72 height 10
type input "106.4250030517578"
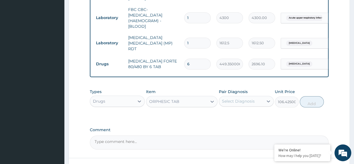
click at [231, 98] on div "Select Diagnosis" at bounding box center [238, 101] width 33 height 6
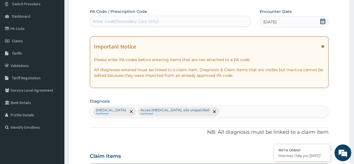
scroll to position [41, 0]
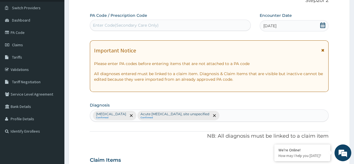
click at [250, 118] on div "Malaria, unspecified Confirmed Acute upper respiratory infection, site unspecif…" at bounding box center [209, 115] width 238 height 12
type input "MYALGIA"
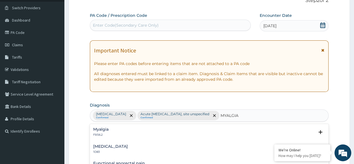
click at [100, 130] on h4 "Myalgia" at bounding box center [100, 129] width 15 height 4
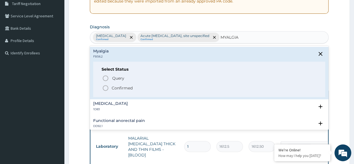
scroll to position [120, 0]
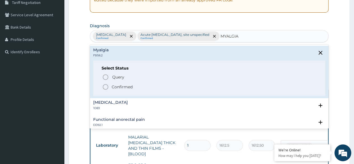
click at [103, 86] on icon "status option filled" at bounding box center [105, 86] width 7 height 7
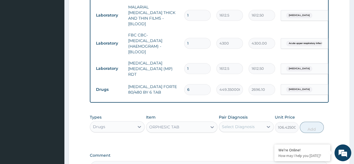
scroll to position [252, 0]
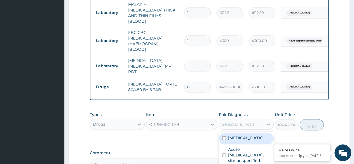
click at [245, 121] on div "Select Diagnosis" at bounding box center [238, 124] width 33 height 6
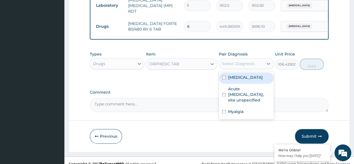
scroll to position [314, 0]
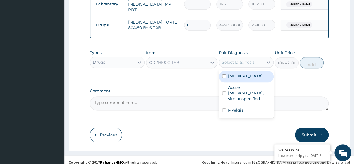
click at [233, 59] on div "Select Diagnosis" at bounding box center [238, 62] width 33 height 6
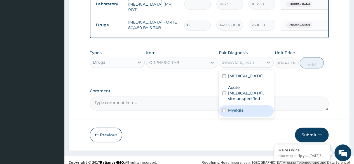
click at [238, 107] on label "Myalgia" at bounding box center [235, 110] width 15 height 6
checkbox input "true"
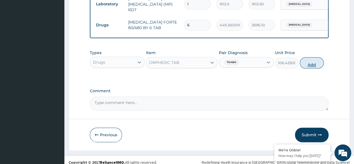
click at [313, 57] on button "Add" at bounding box center [311, 62] width 24 height 11
type input "0"
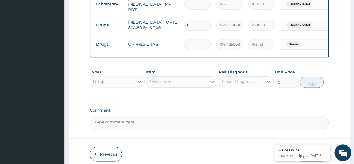
type input "12"
type input "1277.10"
type input "12"
click at [180, 77] on div "Select Item" at bounding box center [176, 81] width 61 height 9
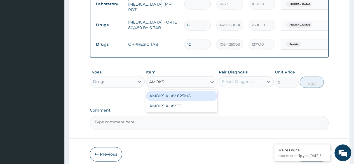
type input "AMOKSI"
click at [185, 94] on div "AMOKSIKLAV 625MG" at bounding box center [182, 96] width 72 height 10
type input "650.375"
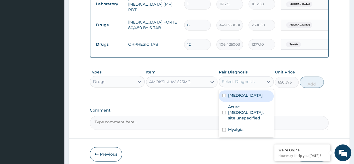
click at [234, 77] on div "Select Diagnosis" at bounding box center [241, 81] width 44 height 9
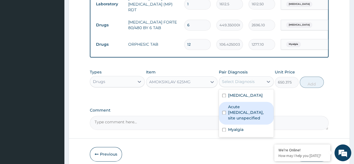
click at [250, 104] on label "Acute upper respiratory infection, site unspecified" at bounding box center [249, 112] width 42 height 17
checkbox input "true"
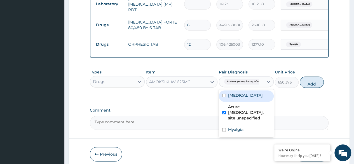
click at [302, 79] on button "Add" at bounding box center [311, 81] width 24 height 11
type input "0"
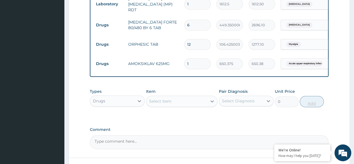
type input "0.00"
type input "6"
type input "3902.25"
type input "0.00"
type input "1"
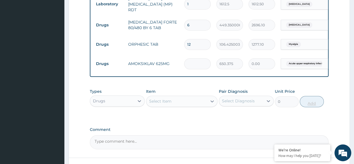
type input "650.38"
type input "14"
type input "9105.25"
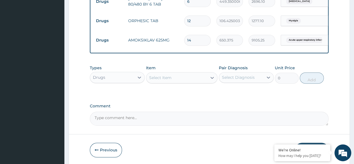
scroll to position [353, 0]
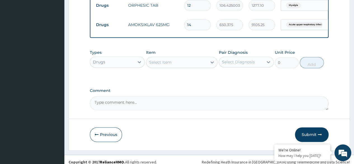
type input "14"
drag, startPoint x: 357, startPoint y: 124, endPoint x: 243, endPoint y: 121, distance: 114.1
click at [314, 133] on button "Submit" at bounding box center [312, 134] width 34 height 15
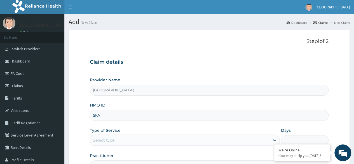
type input "SFA"
